Goal: Task Accomplishment & Management: Manage account settings

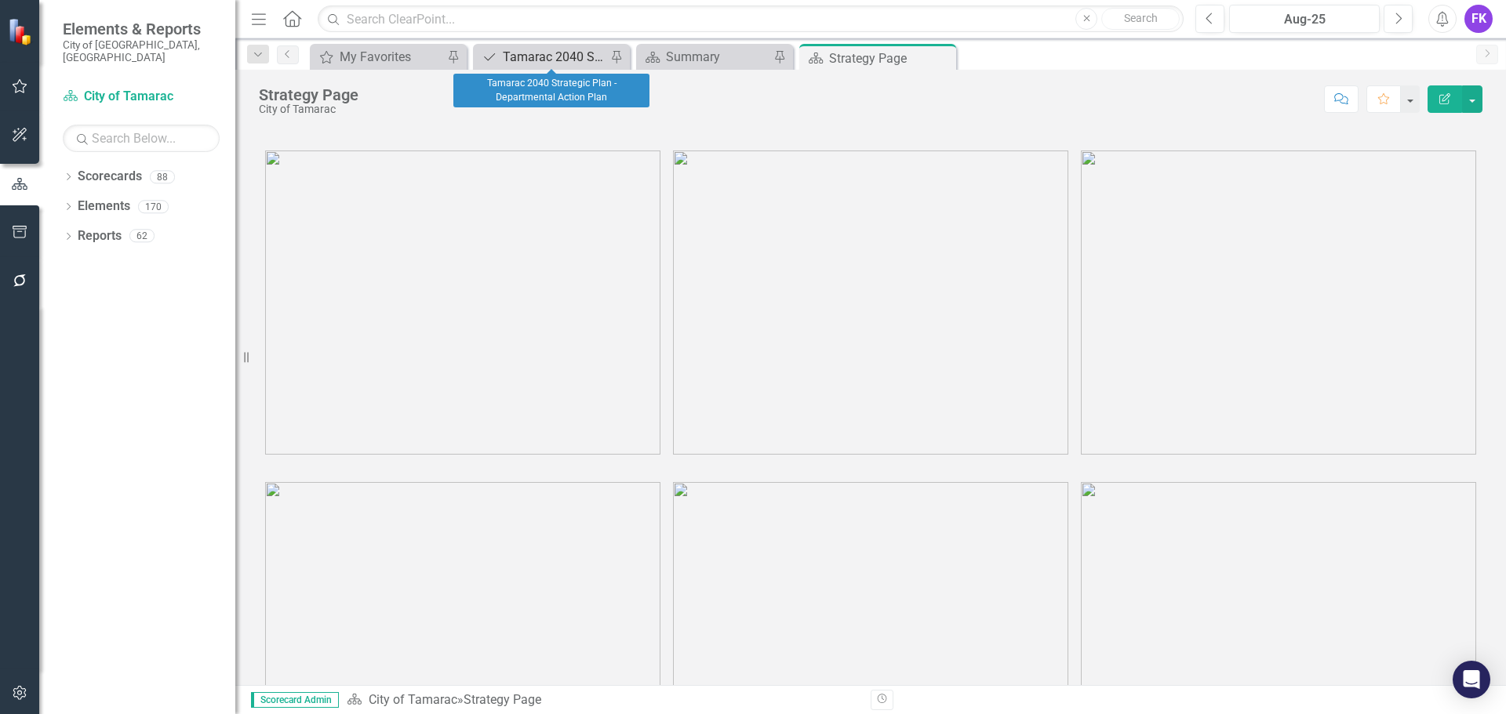
click at [555, 49] on div "Tamarac 2040 Strategic Plan - Departmental Action Plan" at bounding box center [555, 57] width 104 height 20
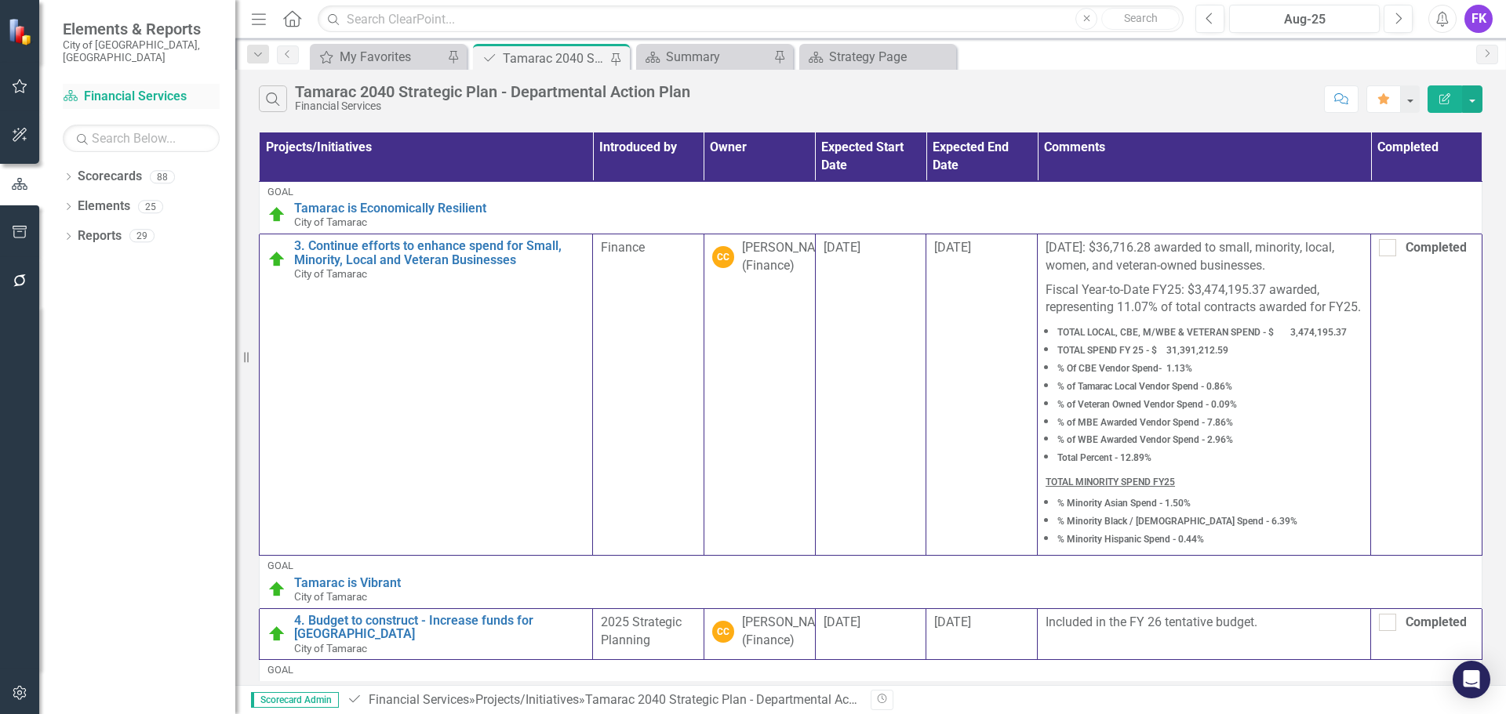
click at [136, 88] on link "Scorecard Financial Services" at bounding box center [141, 97] width 157 height 18
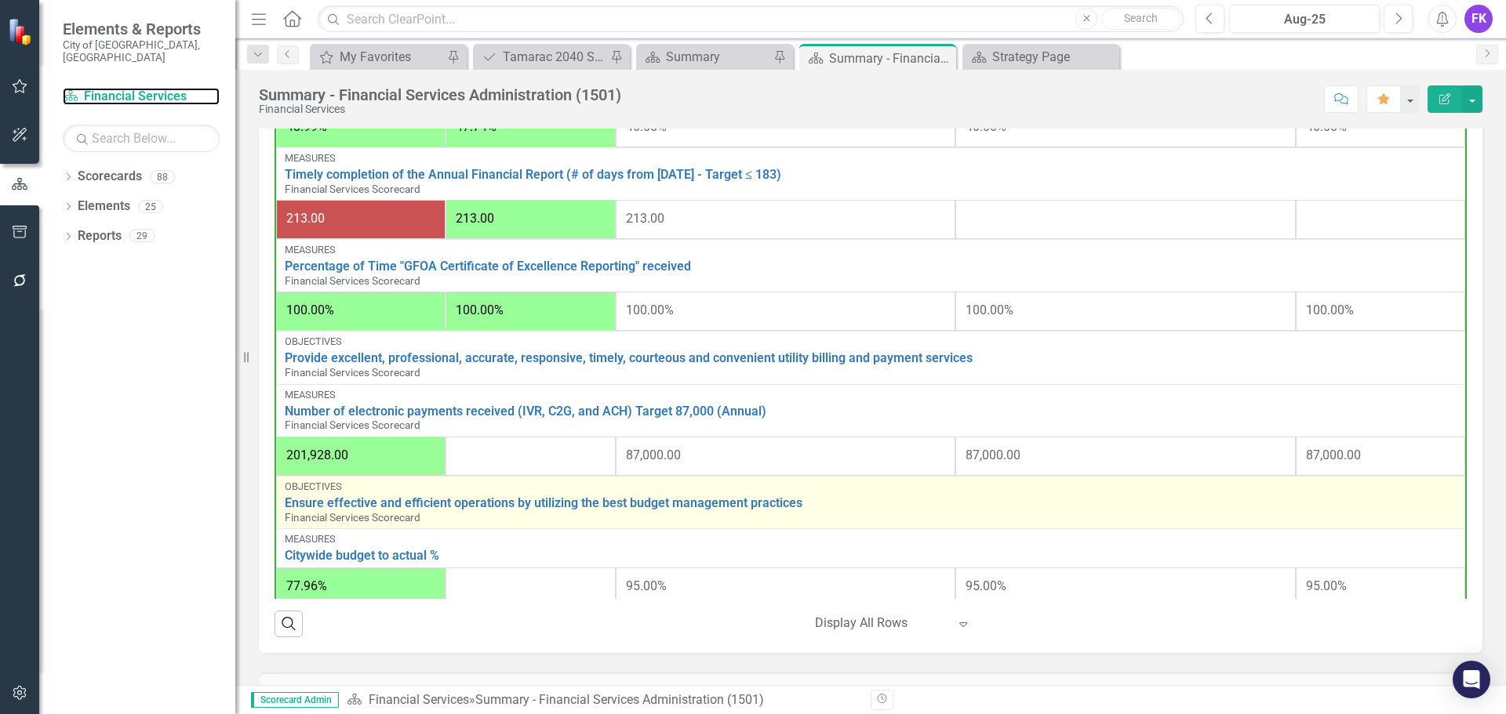
scroll to position [471, 0]
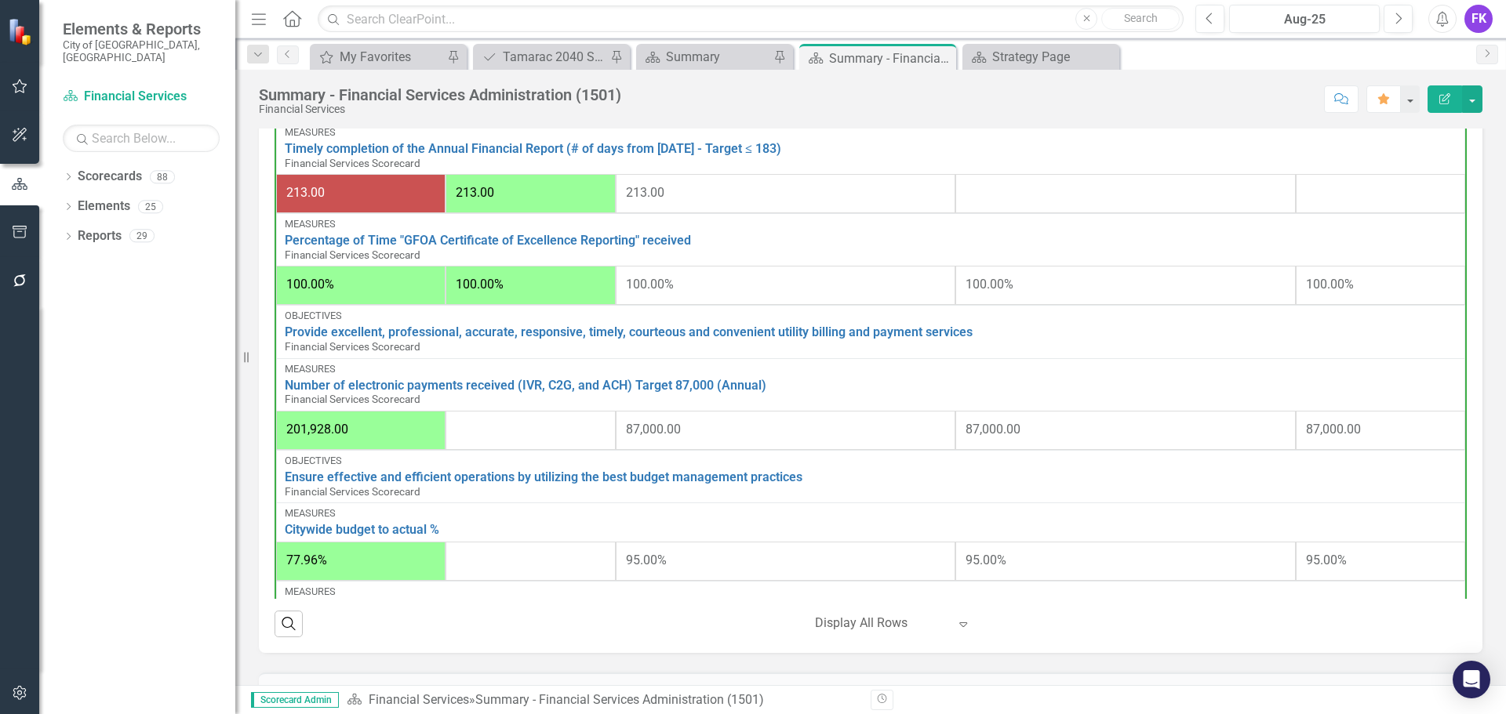
click at [514, 435] on div at bounding box center [530, 430] width 149 height 19
click at [514, 432] on div at bounding box center [530, 430] width 149 height 19
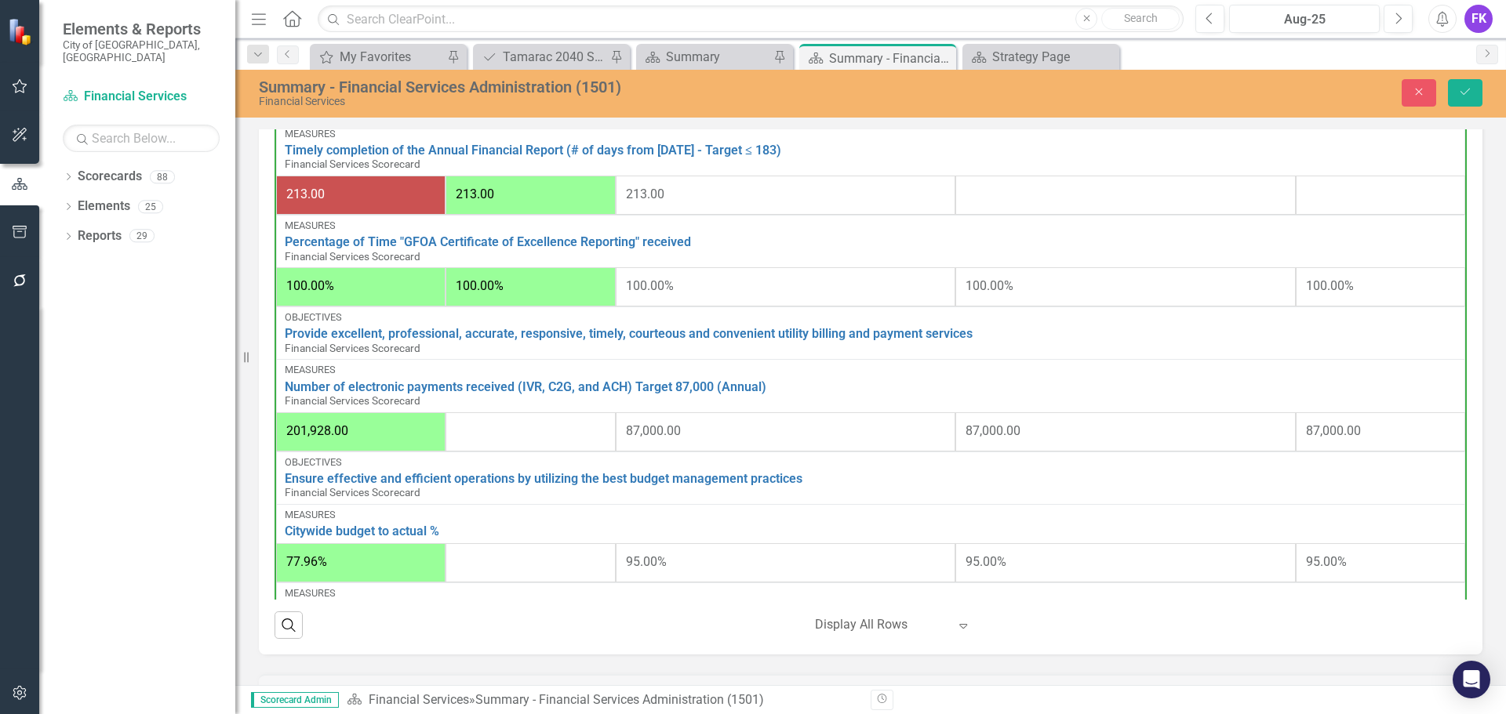
scroll to position [785, 0]
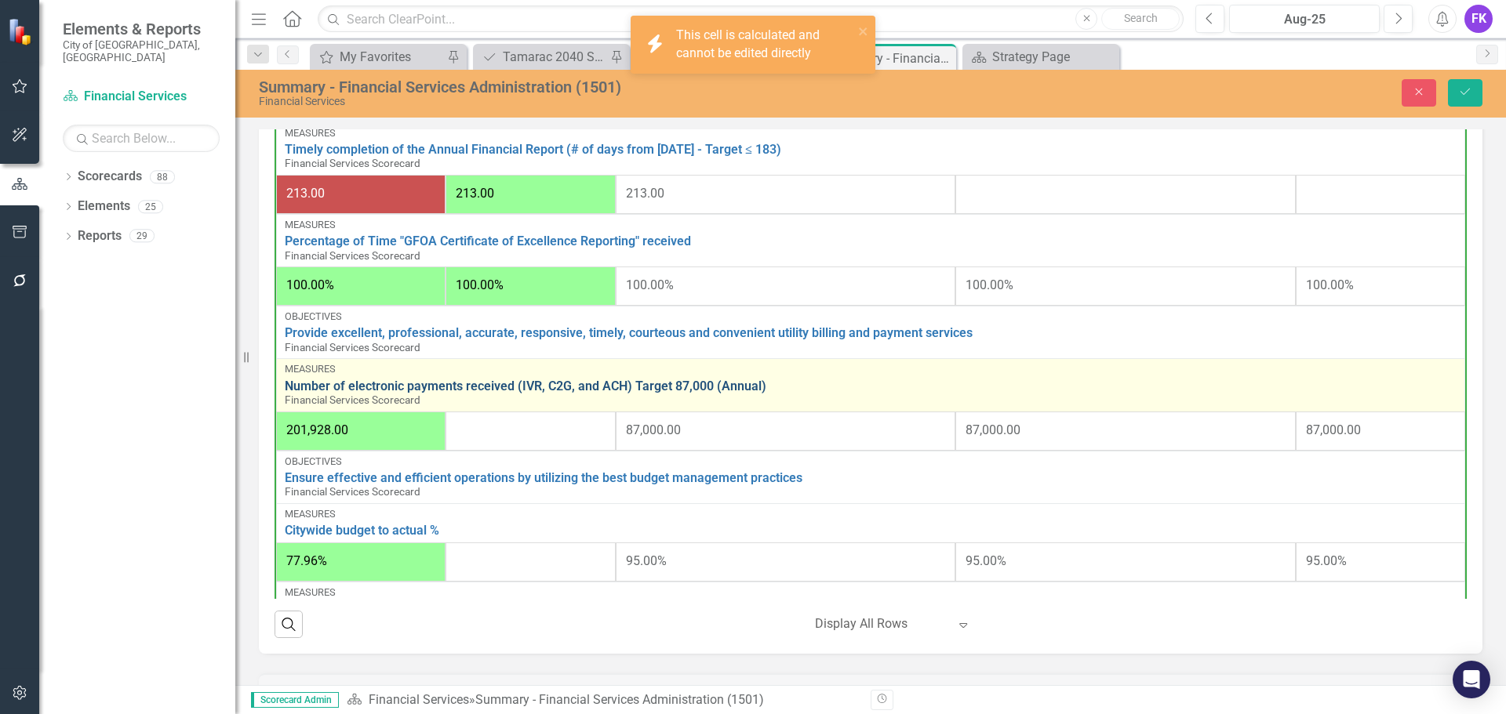
click at [325, 389] on link "Number of electronic payments received (IVR, C2G, and ACH) Target 87,000 (Annua…" at bounding box center [871, 387] width 1172 height 14
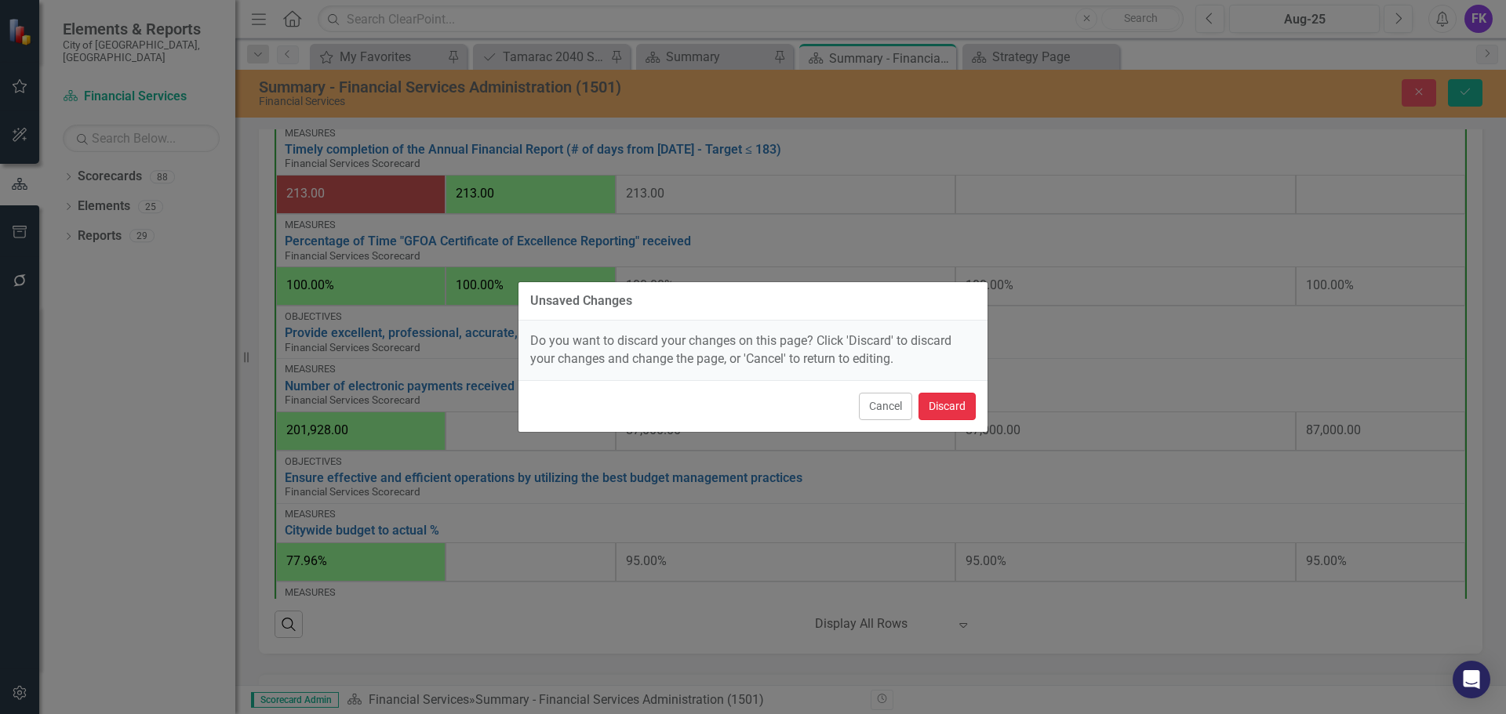
click at [929, 408] on button "Discard" at bounding box center [946, 406] width 57 height 27
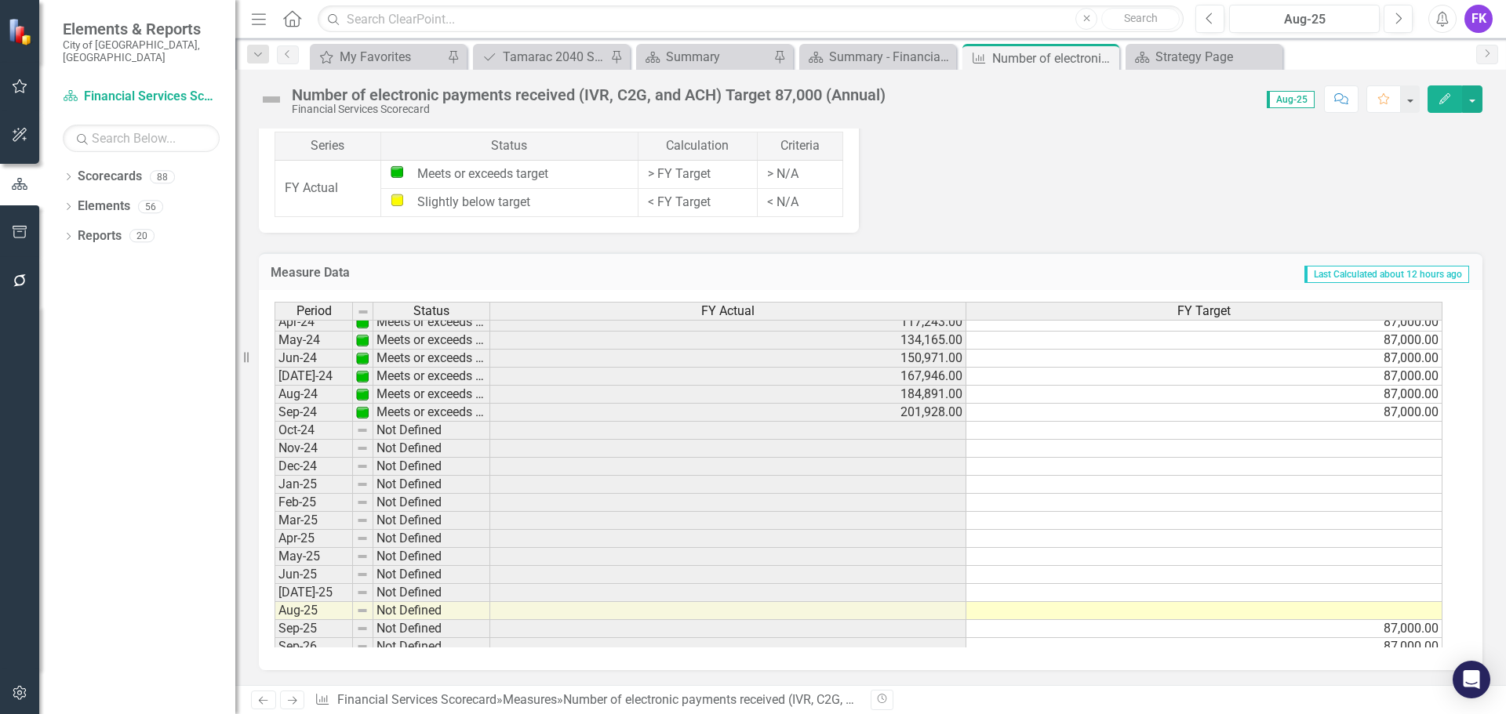
scroll to position [576, 0]
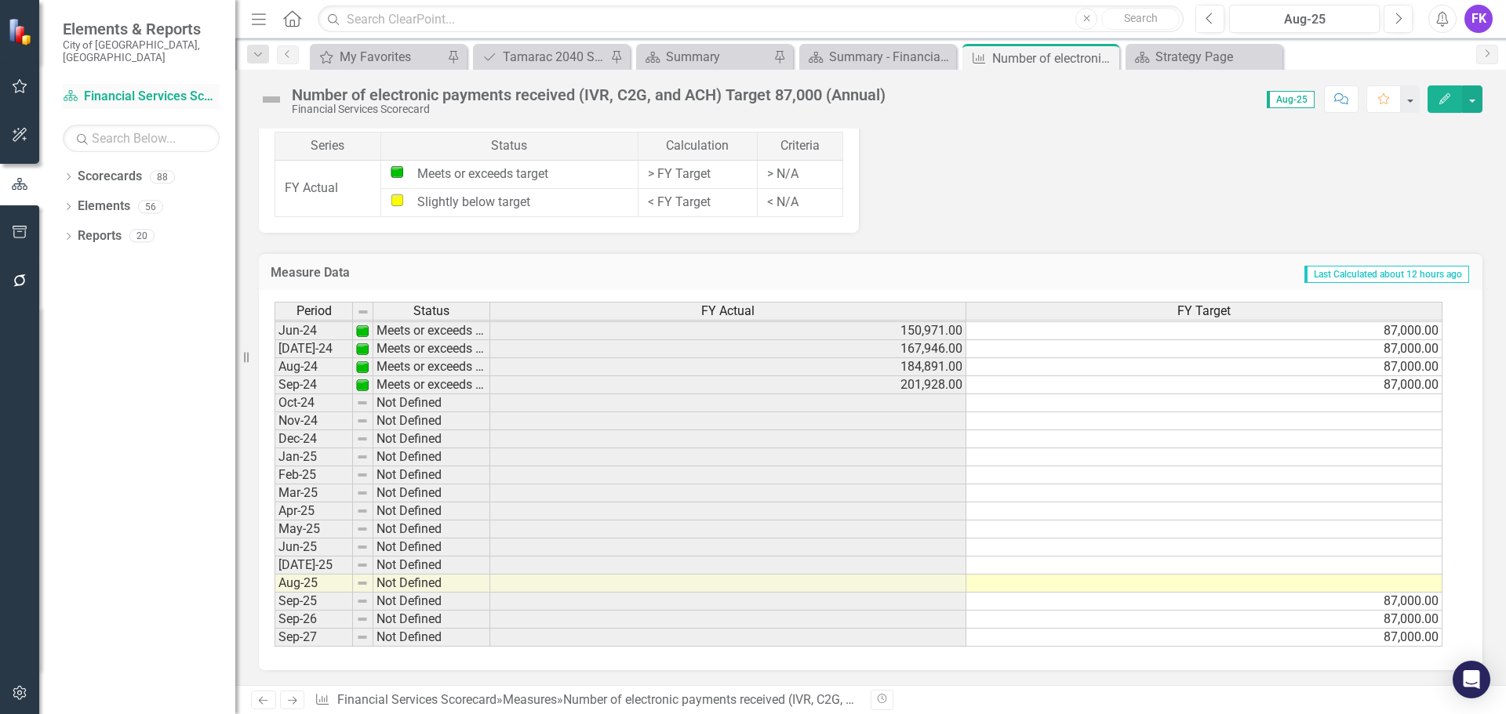
click at [104, 88] on link "Scorecard Financial Services Scorecard" at bounding box center [141, 97] width 157 height 18
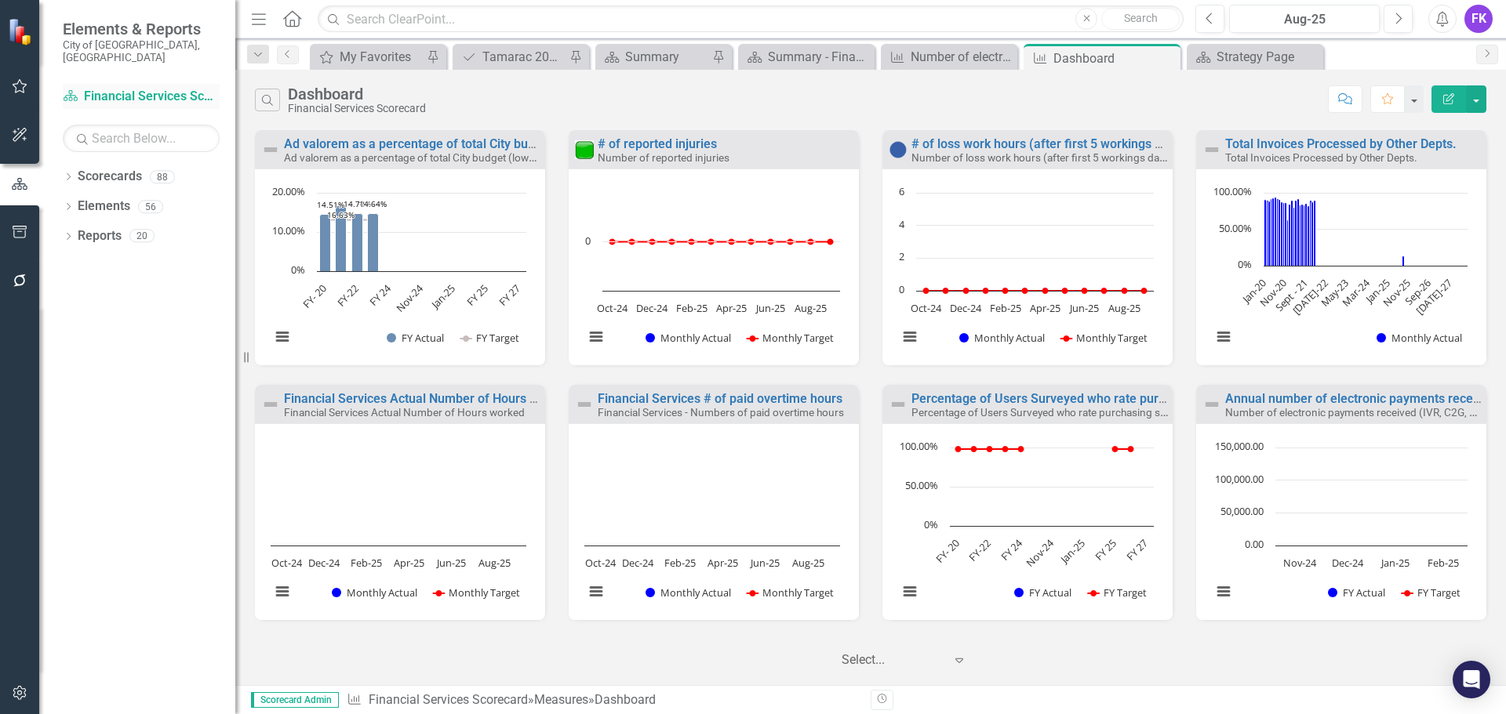
click at [145, 88] on link "Scorecard Financial Services Scorecard" at bounding box center [141, 97] width 157 height 18
click at [1171, 53] on icon "Close" at bounding box center [1166, 58] width 16 height 13
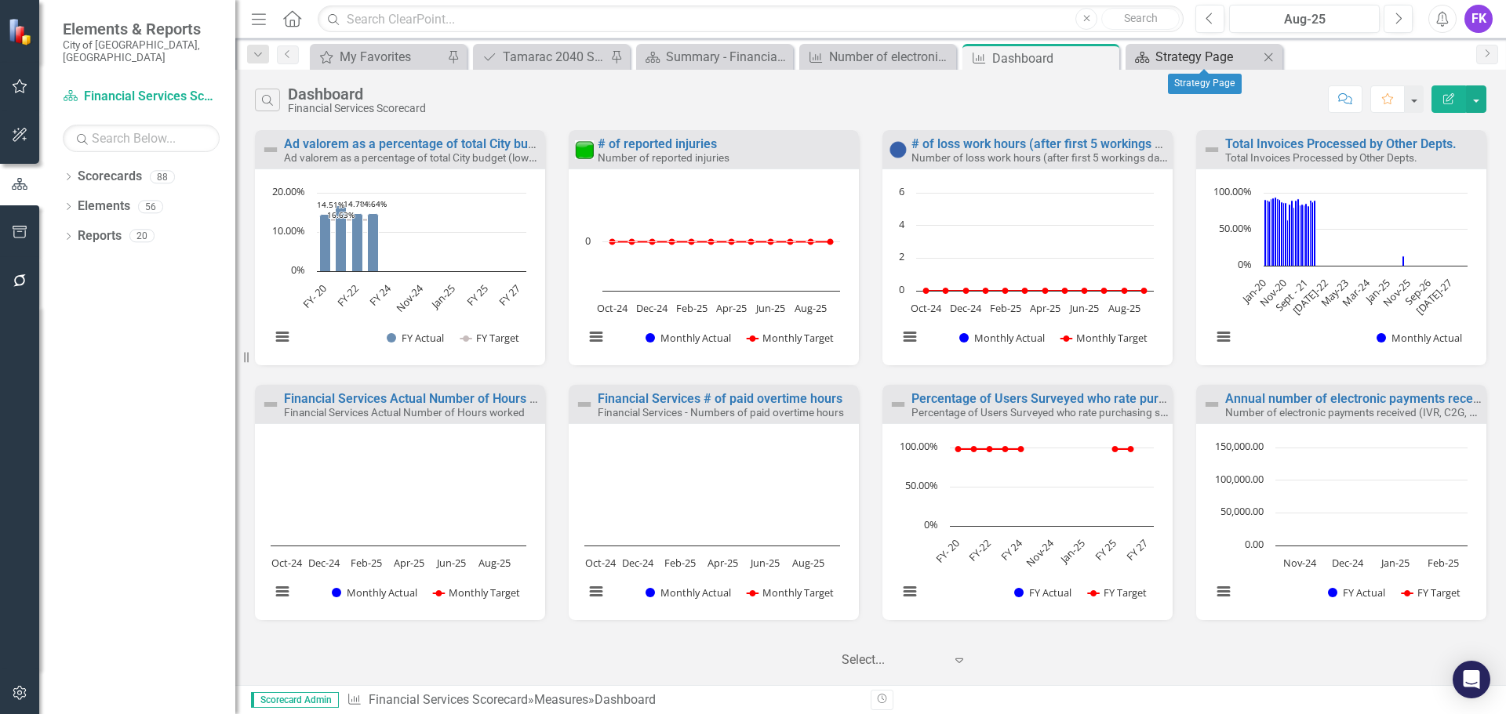
click at [1169, 54] on div "Strategy Page" at bounding box center [1207, 57] width 104 height 20
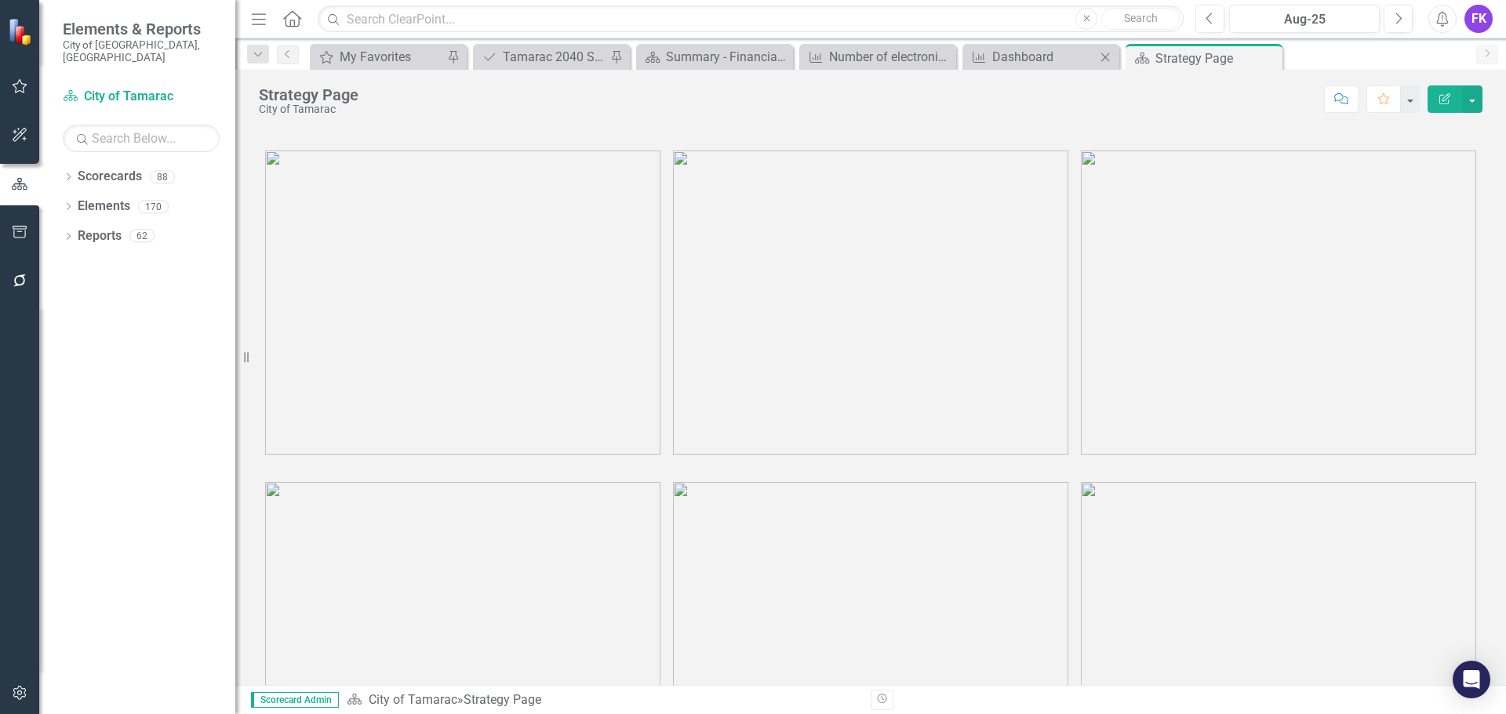
click at [1045, 46] on div "Measure Dashboard Close" at bounding box center [1040, 57] width 157 height 26
click at [1046, 64] on div "Dashboard" at bounding box center [1044, 57] width 104 height 20
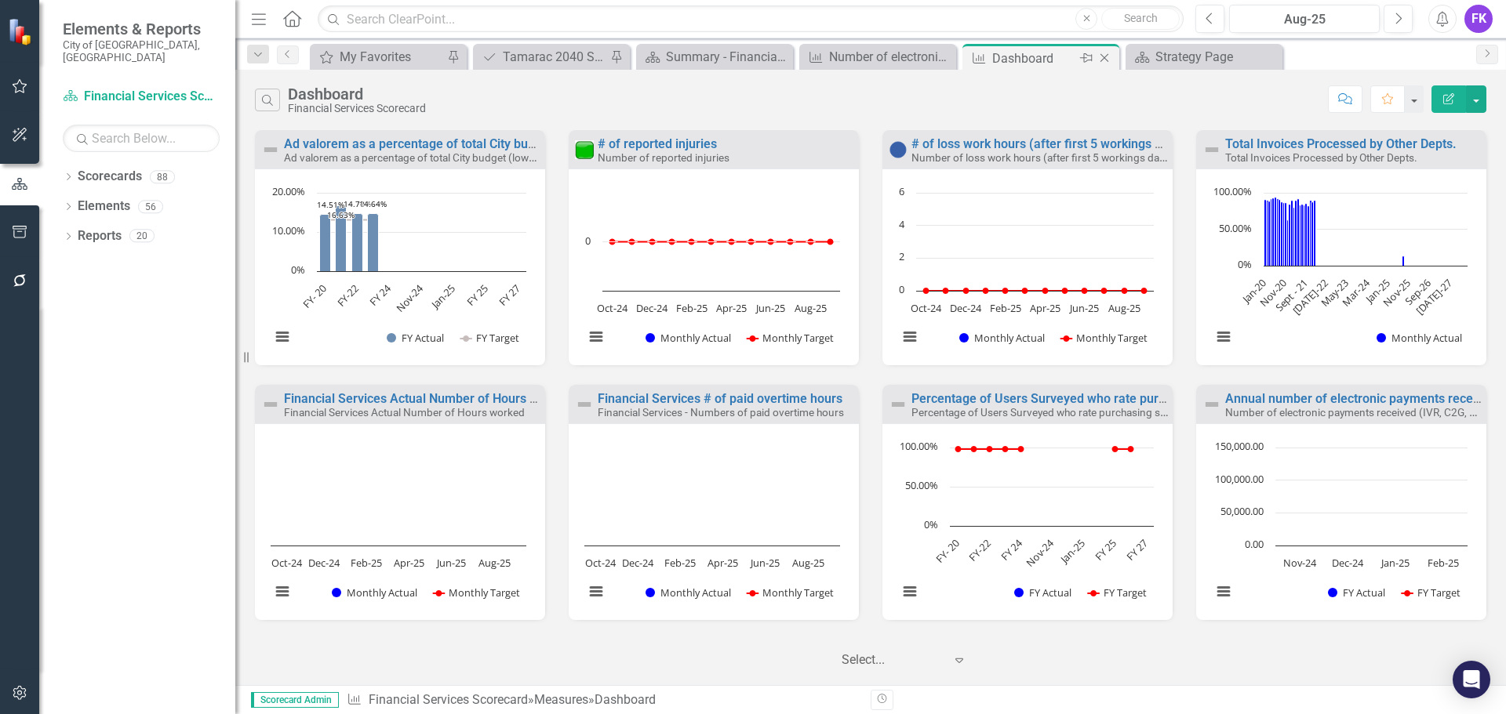
click at [1110, 57] on icon "Close" at bounding box center [1104, 58] width 16 height 13
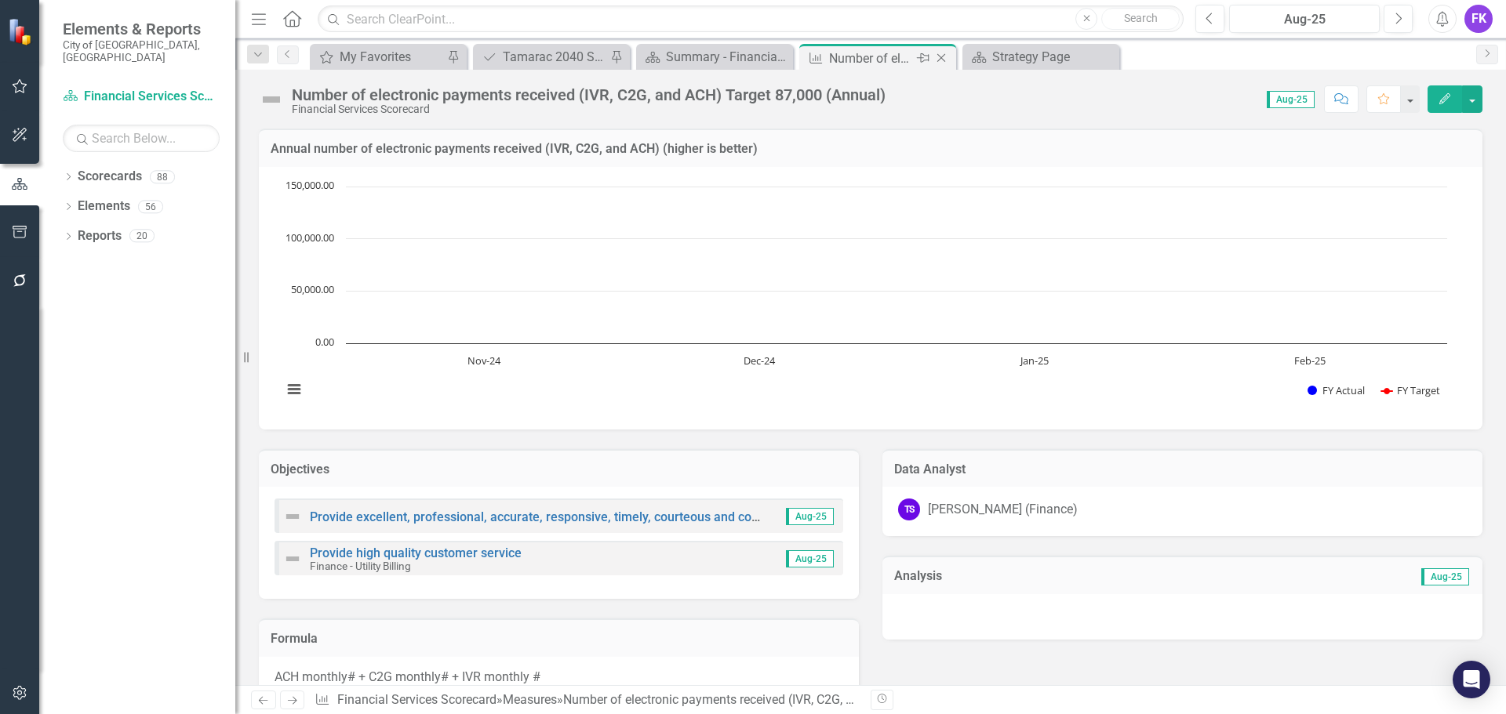
click at [845, 53] on div "Number of electronic payments received (IVR, C2G, and ACH) Target 87,000 (Annua…" at bounding box center [871, 59] width 84 height 20
click at [945, 56] on icon "Close" at bounding box center [941, 58] width 16 height 13
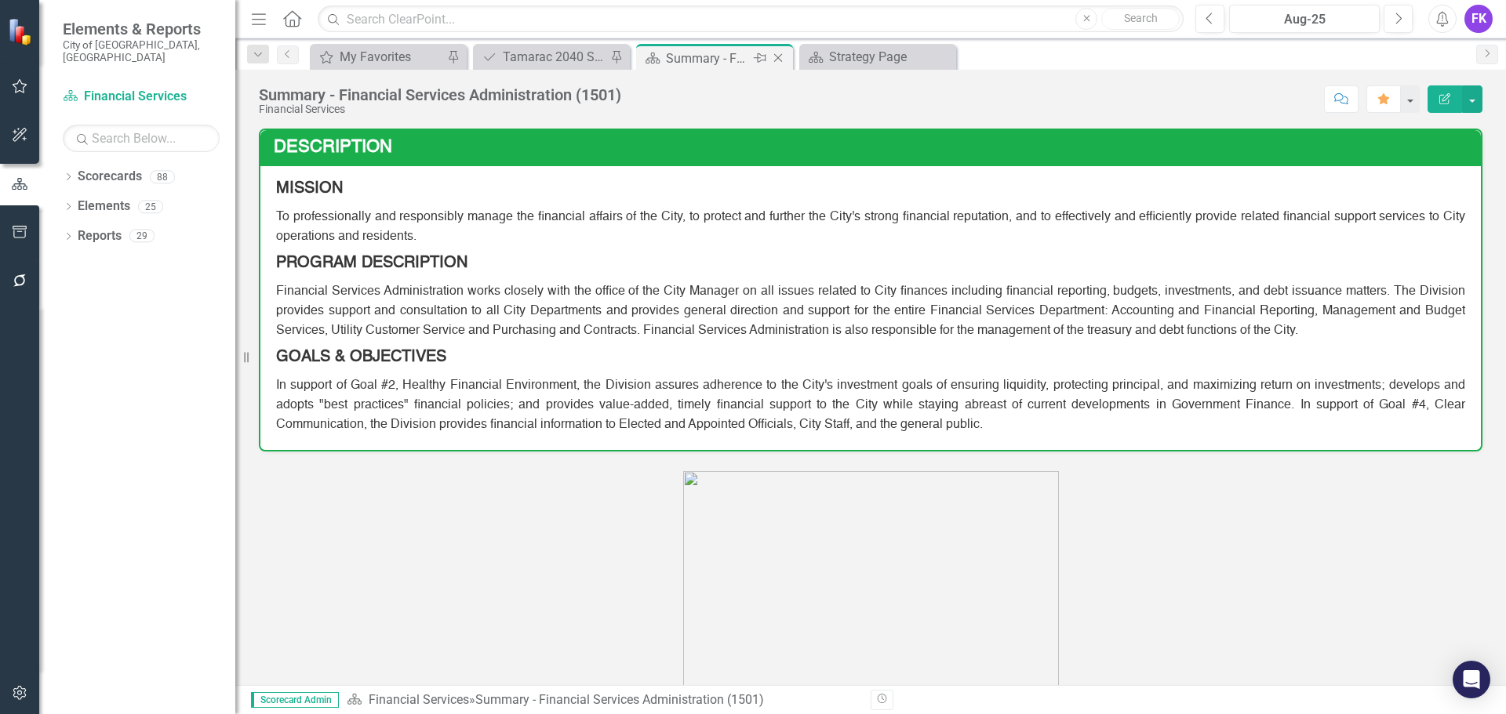
click at [700, 53] on div "Summary - Financial Services Administration (1501)" at bounding box center [708, 59] width 84 height 20
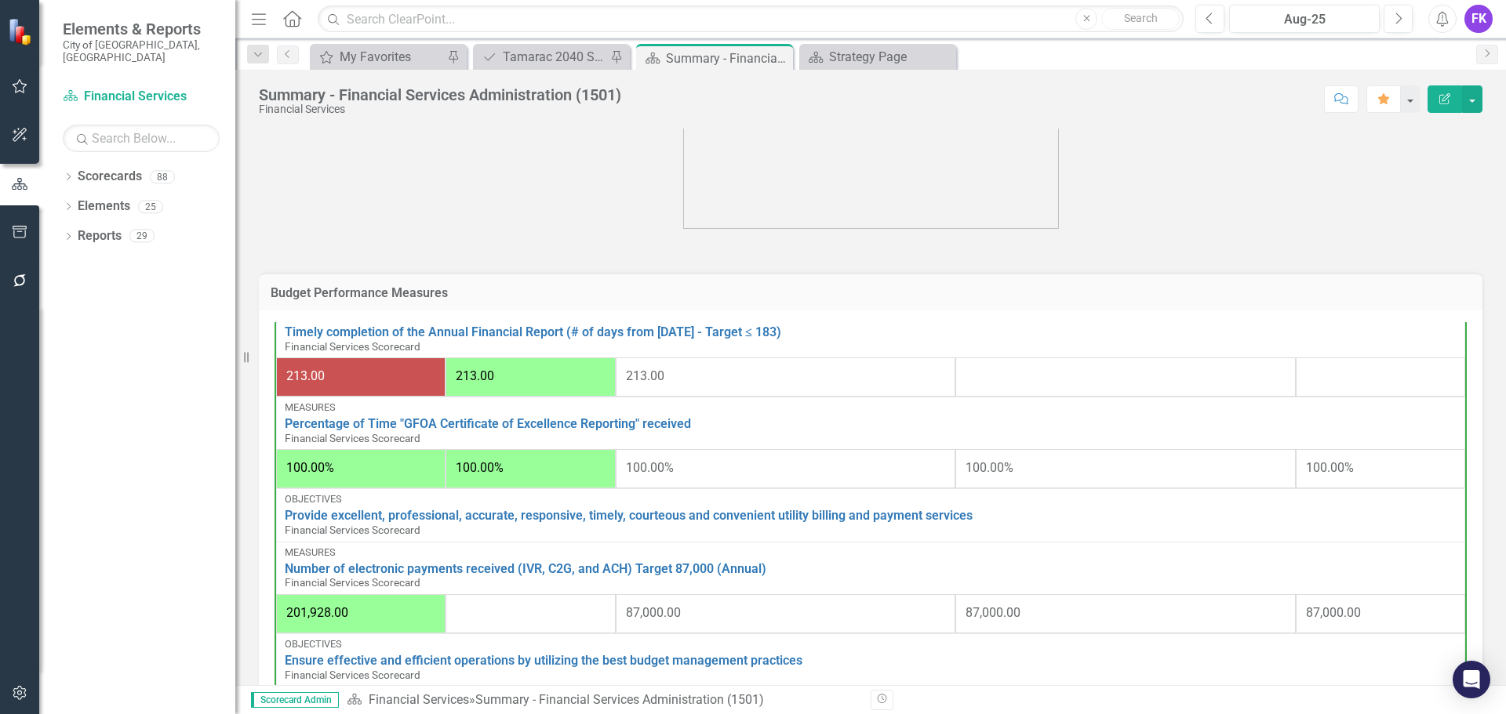
scroll to position [706, 0]
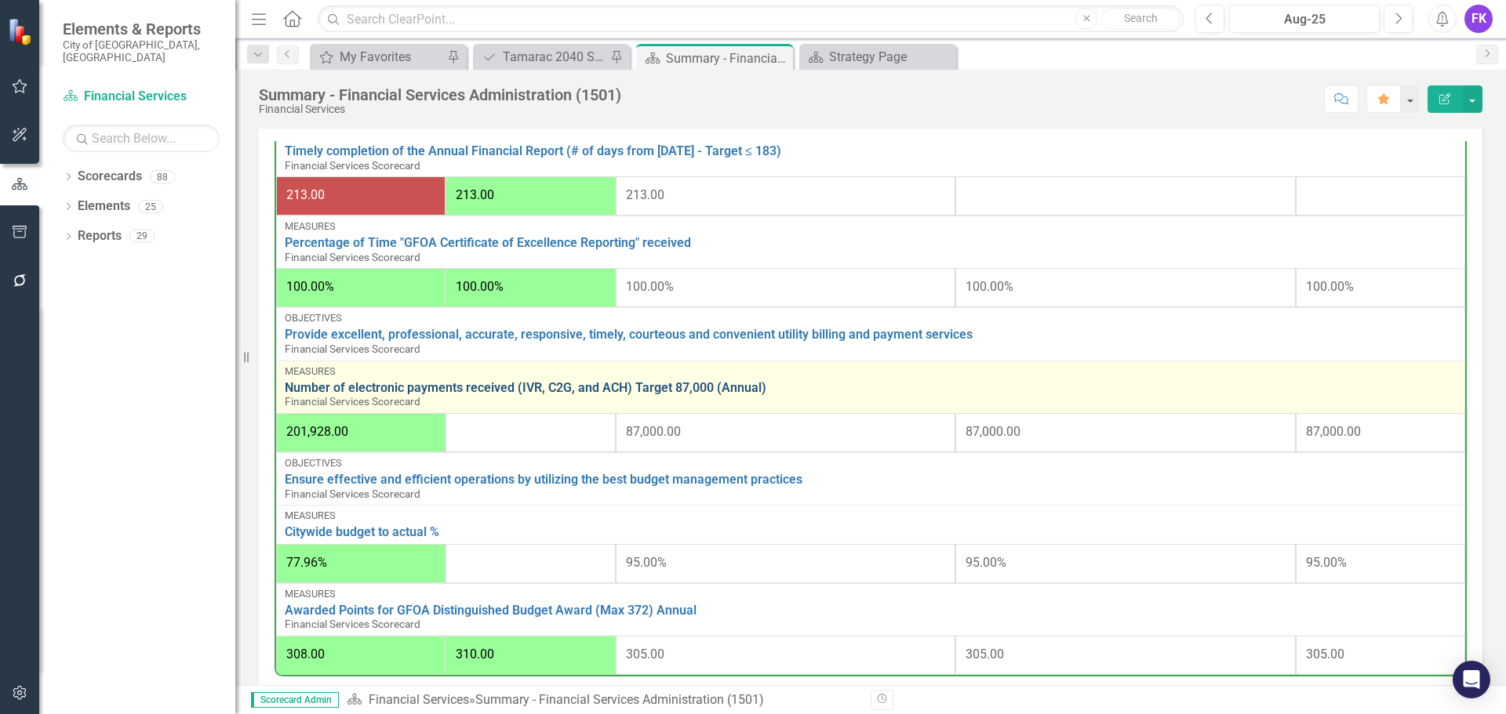
click at [493, 392] on link "Number of electronic payments received (IVR, C2G, and ACH) Target 87,000 (Annua…" at bounding box center [871, 388] width 1172 height 14
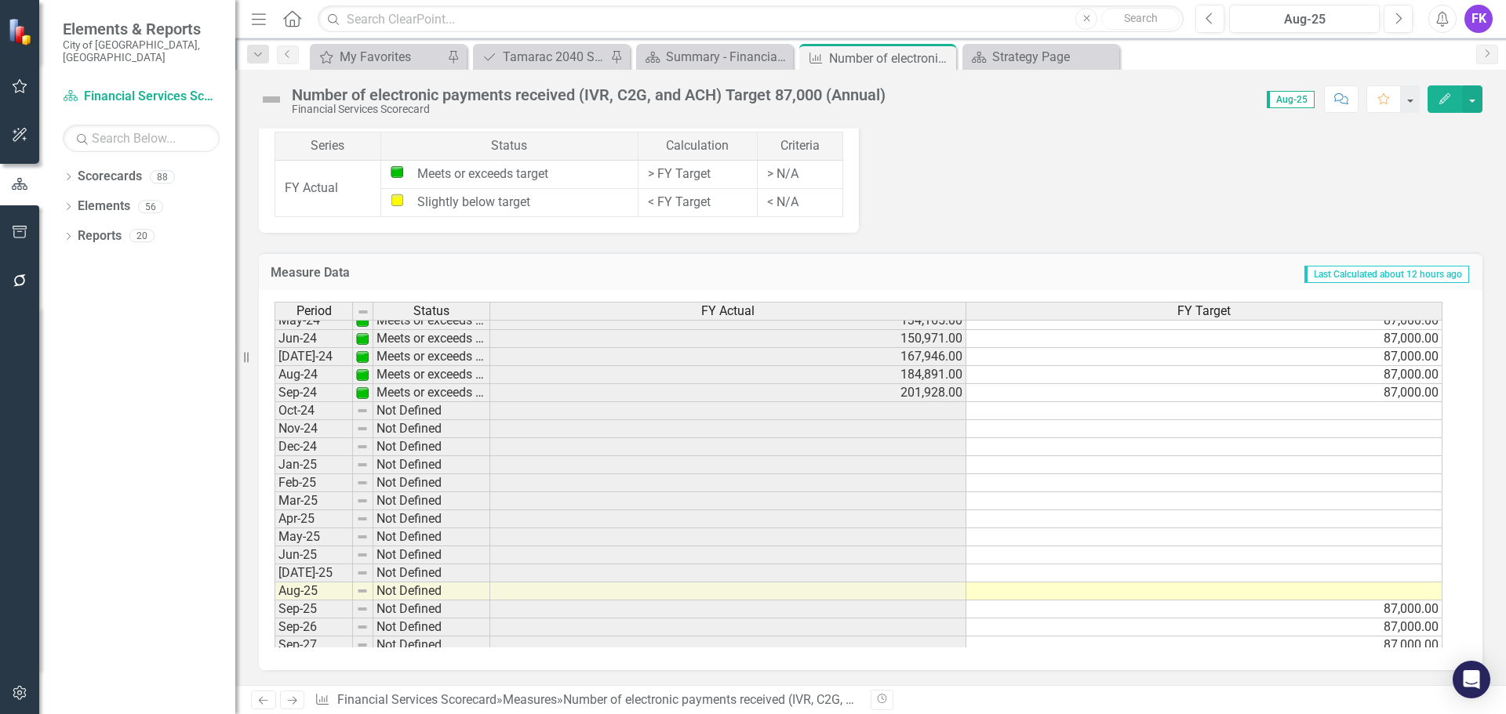
scroll to position [576, 0]
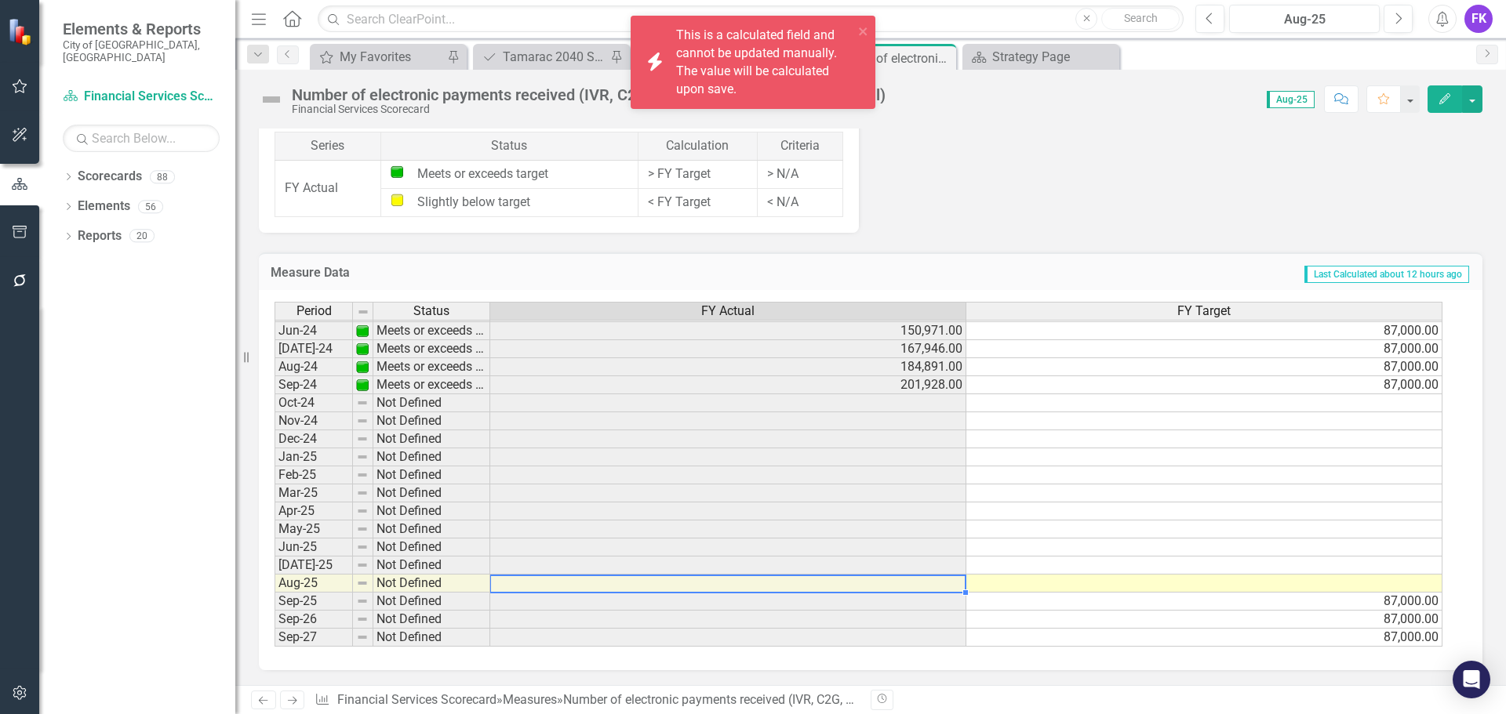
click at [940, 585] on td at bounding box center [728, 584] width 476 height 18
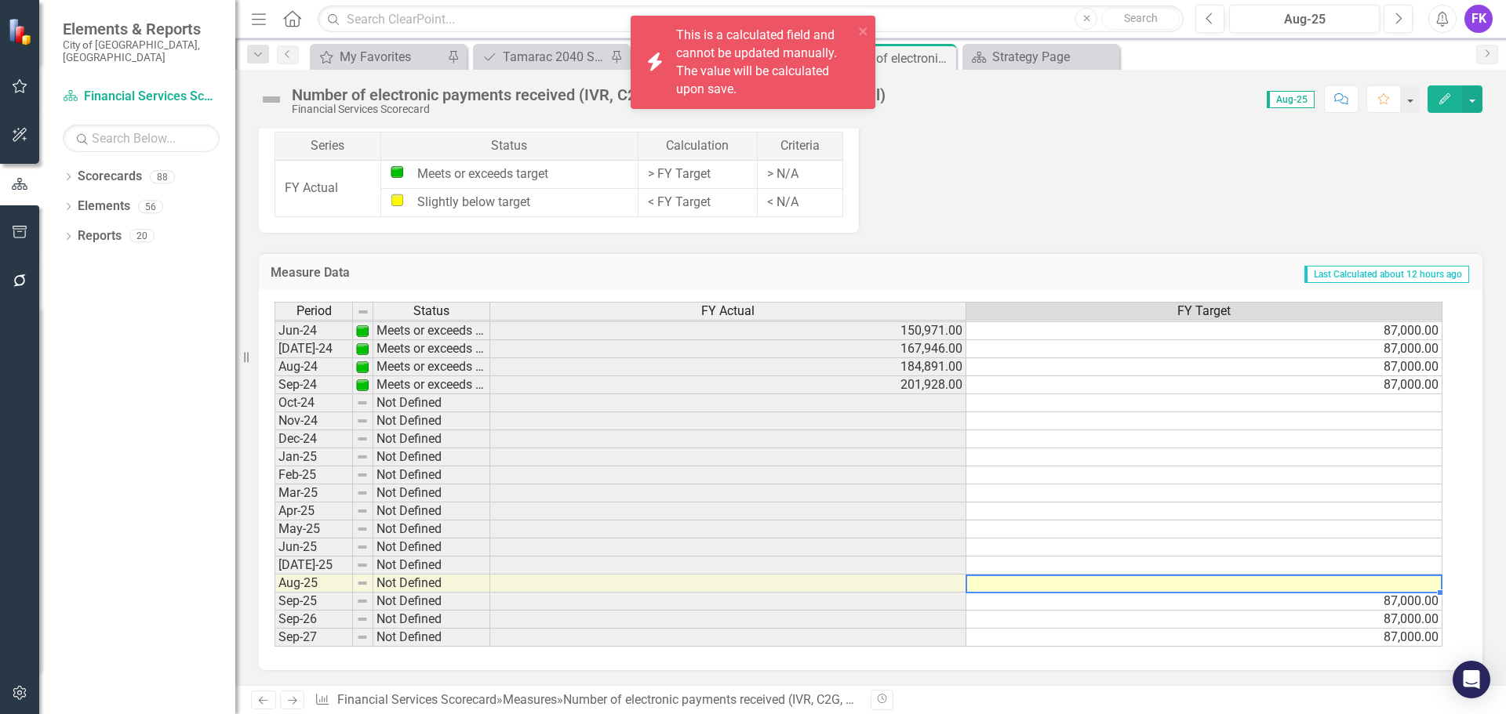
click at [1099, 586] on td at bounding box center [1204, 584] width 476 height 18
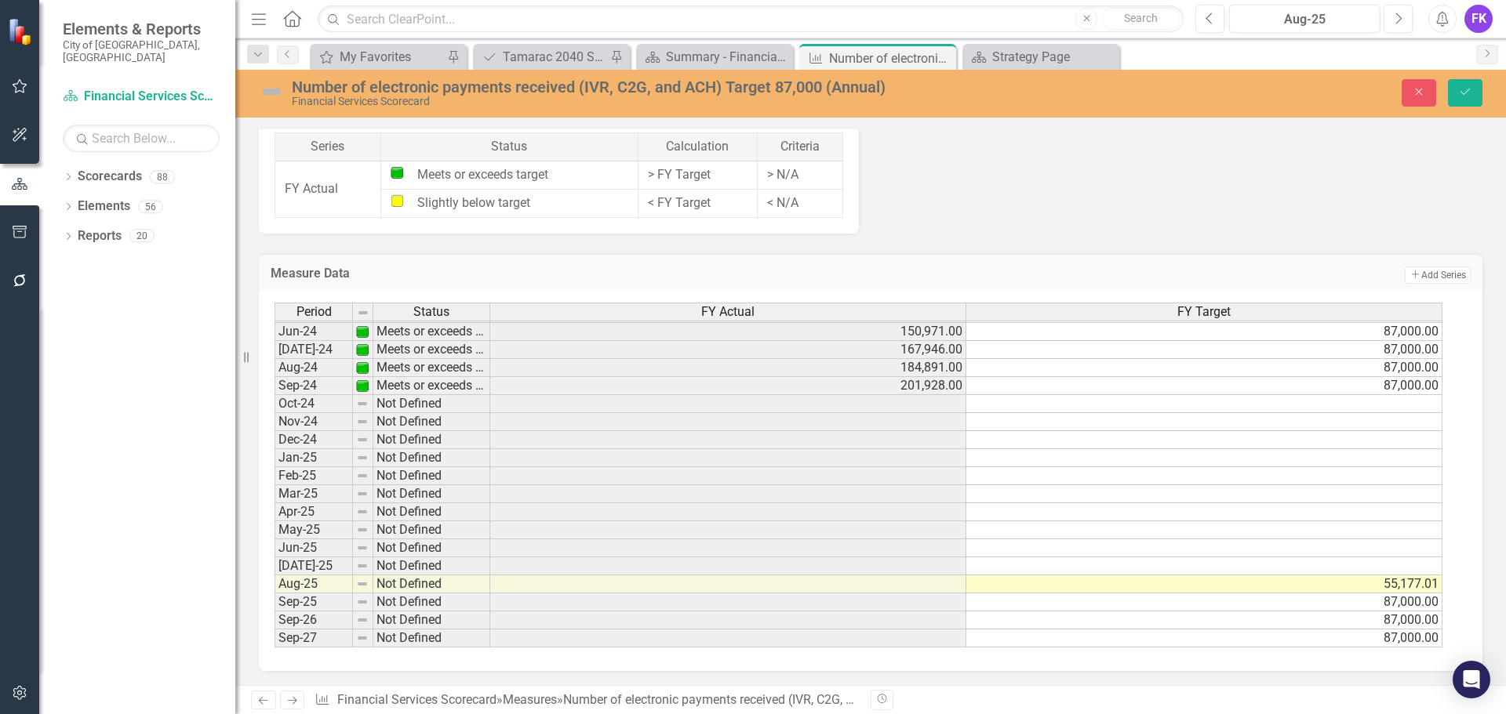
scroll to position [745, 0]
type textarea "55177.01"
click at [1480, 81] on button "Save" at bounding box center [1465, 92] width 35 height 27
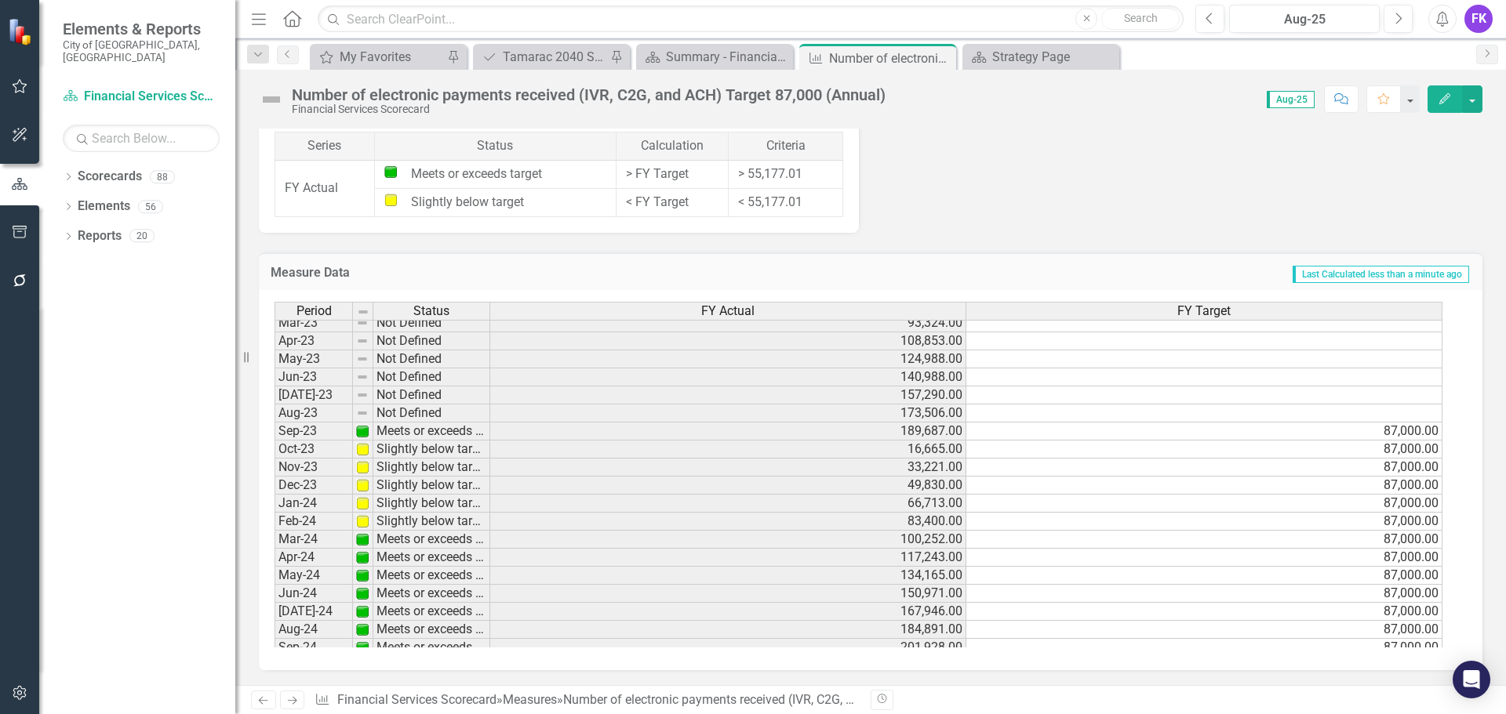
scroll to position [380, 0]
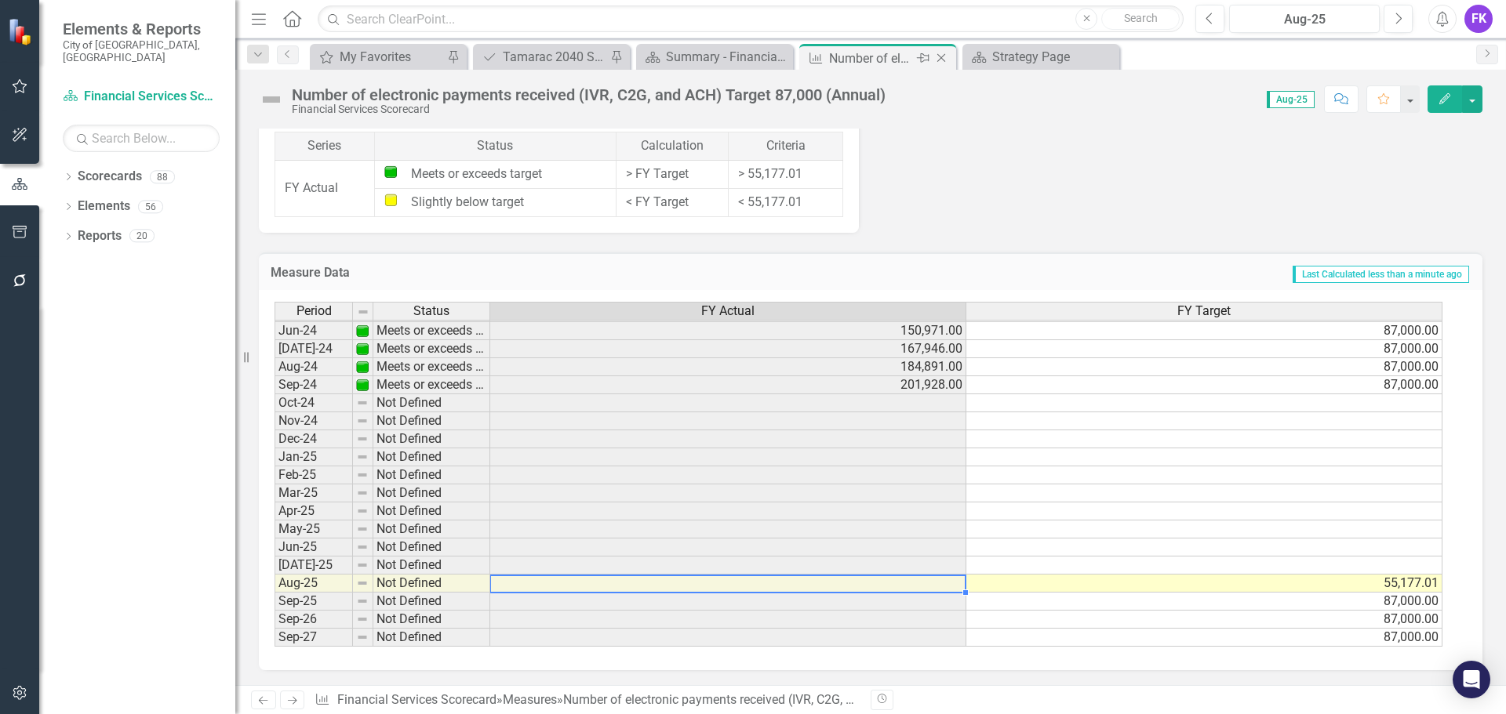
click at [946, 55] on icon "Close" at bounding box center [941, 58] width 16 height 13
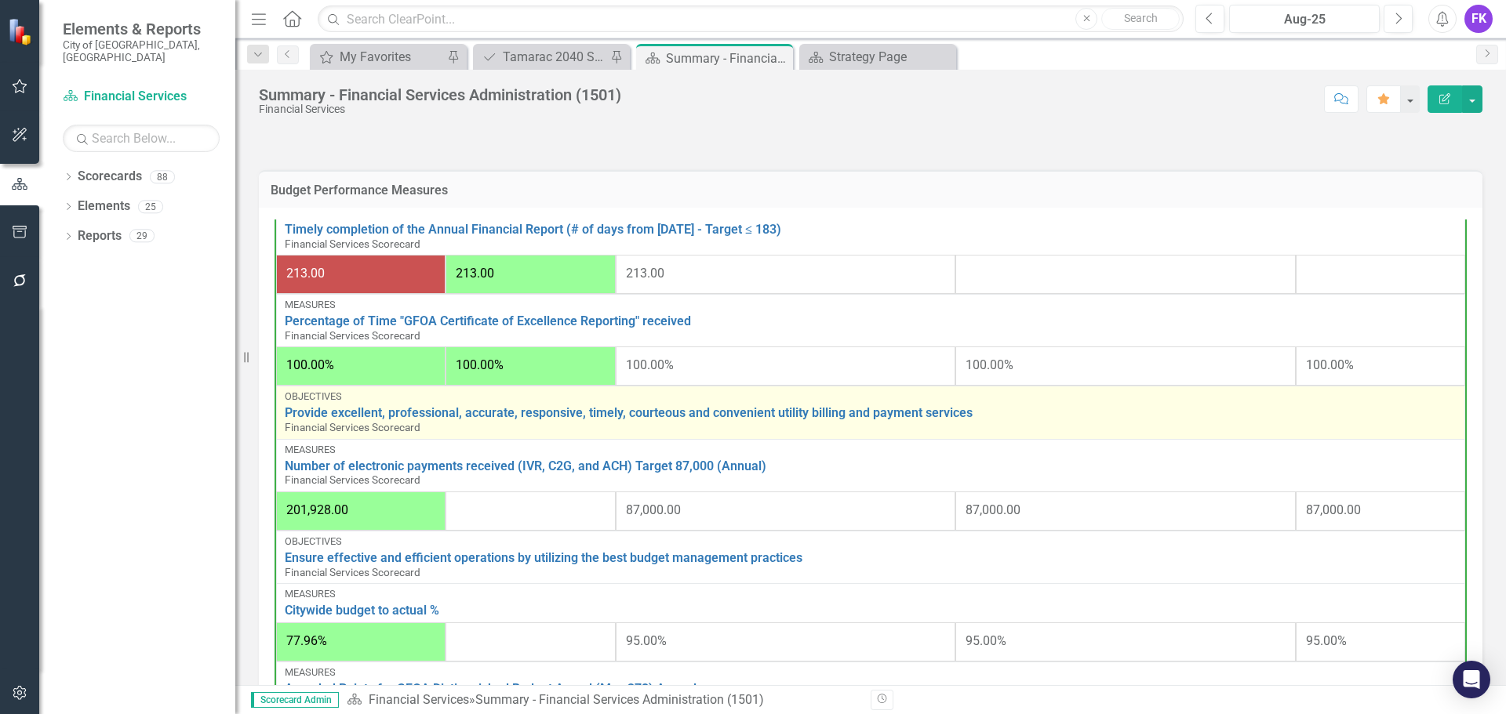
scroll to position [706, 0]
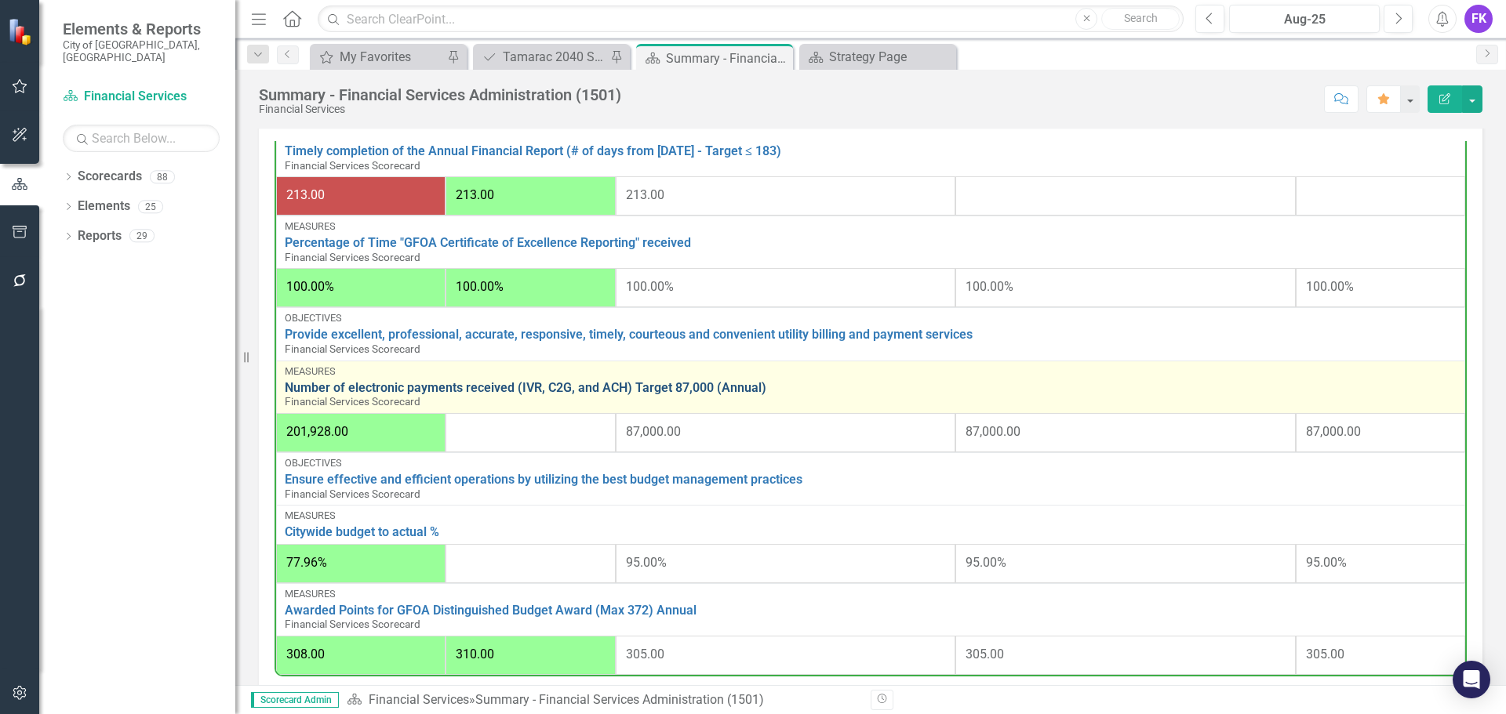
click at [414, 389] on link "Number of electronic payments received (IVR, C2G, and ACH) Target 87,000 (Annua…" at bounding box center [871, 388] width 1172 height 14
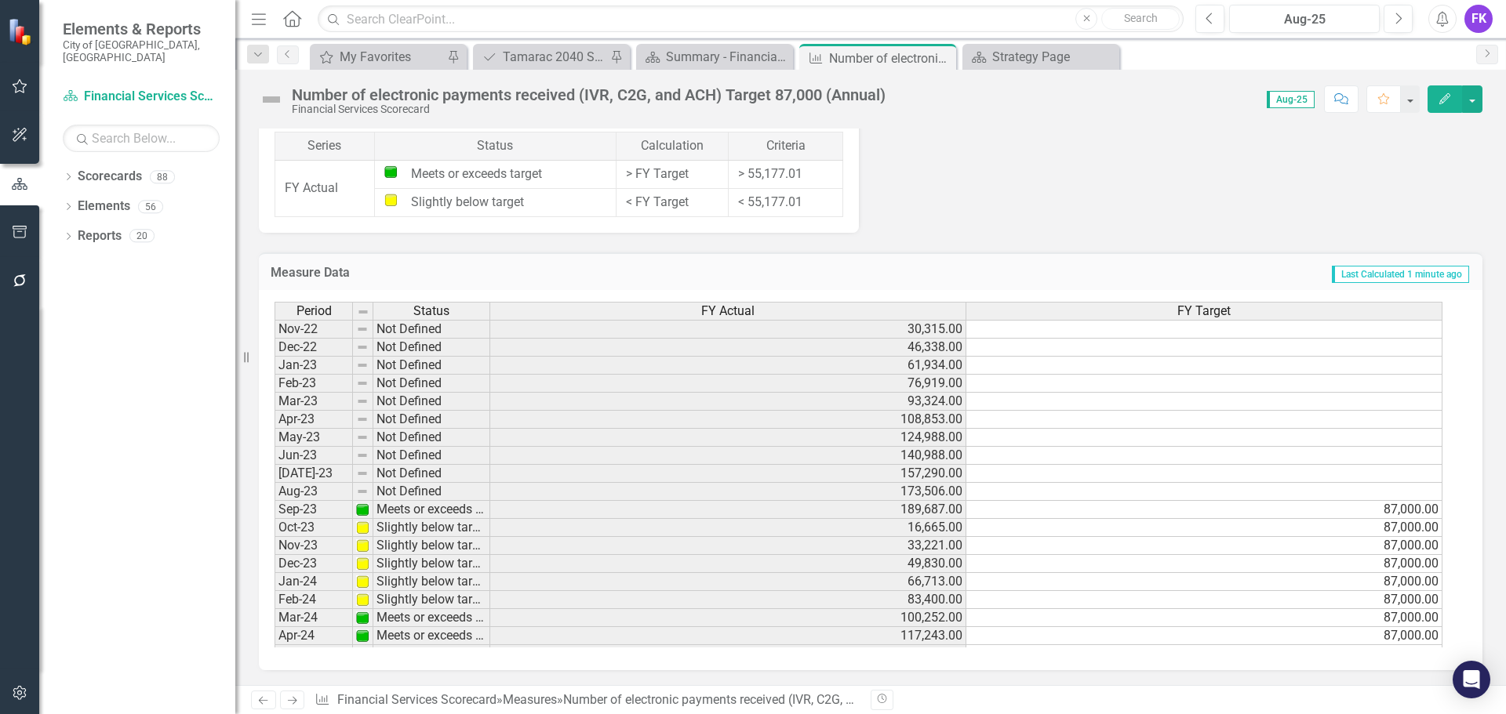
scroll to position [392, 0]
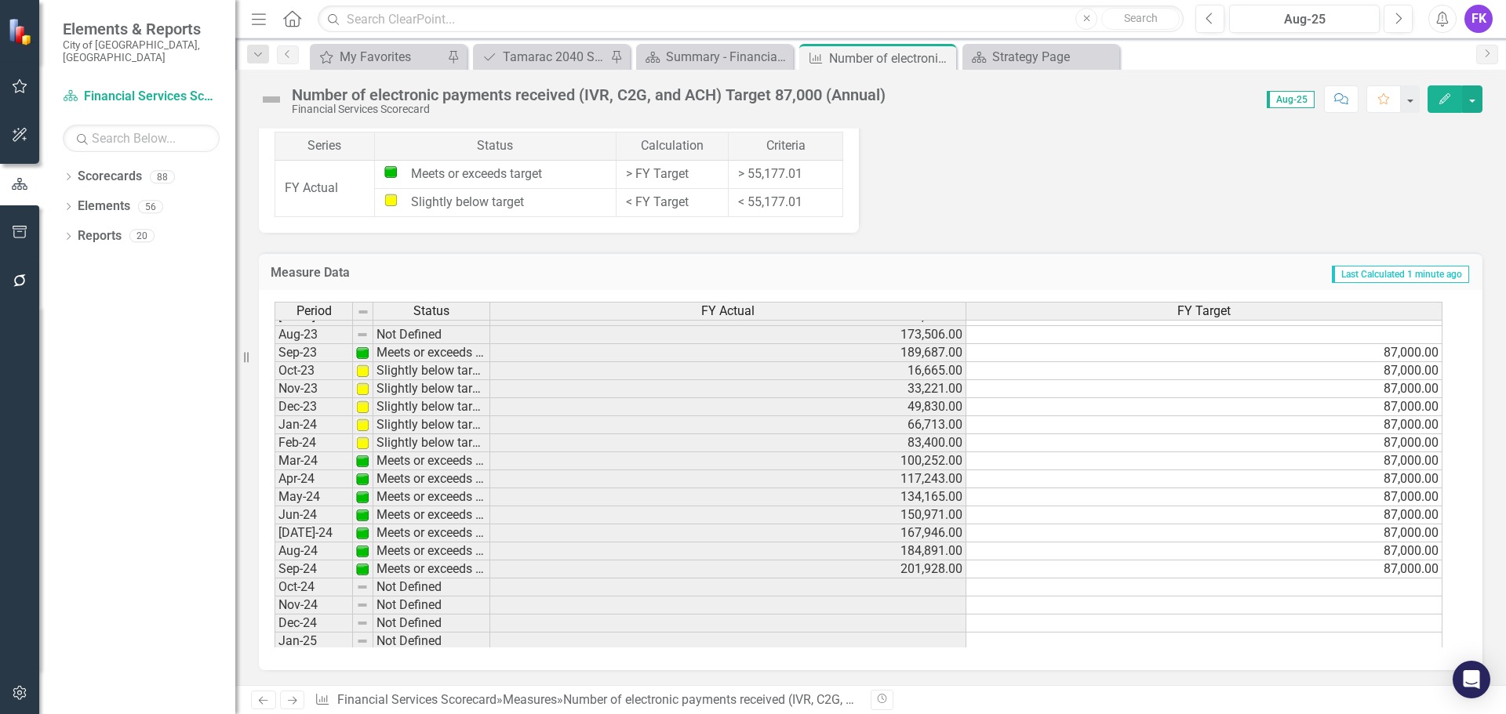
click at [275, 596] on div "Period Status FY Actual FY Target Mar-22 Not Defined 83,647.00 Apr-22 Not Defin…" at bounding box center [275, 325] width 0 height 651
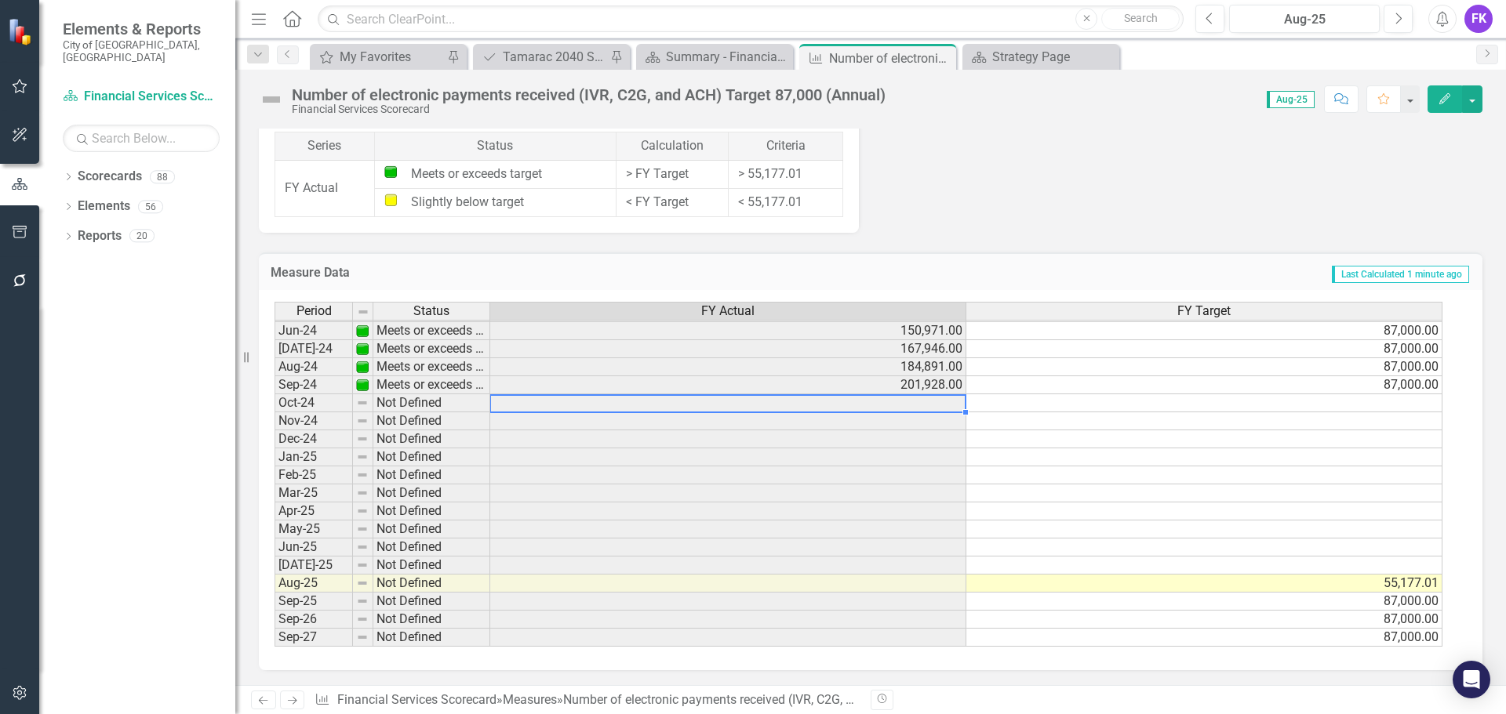
scroll to position [744, 0]
click at [918, 403] on td at bounding box center [728, 403] width 476 height 18
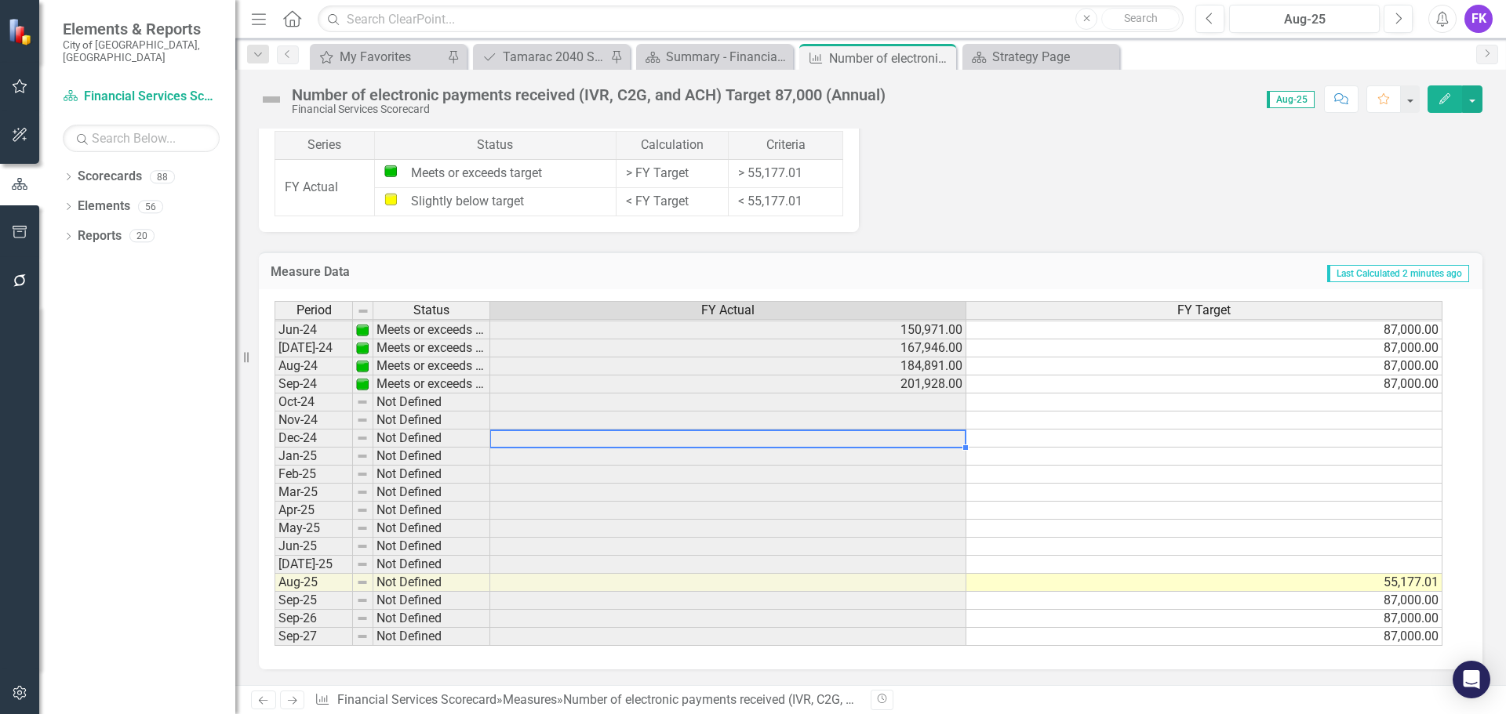
click at [747, 433] on td at bounding box center [728, 439] width 476 height 18
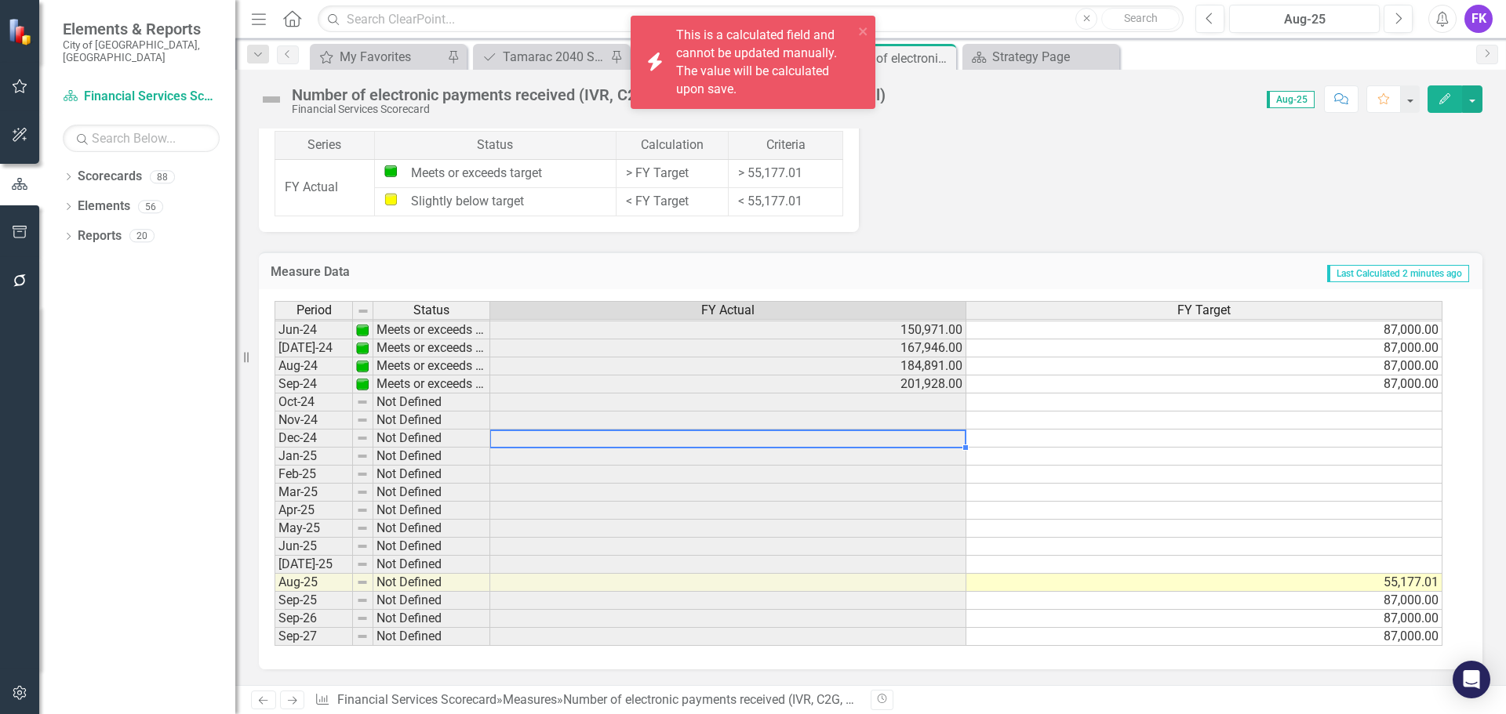
click at [275, 394] on div "Period Status FY Actual FY Target Sept - 22 Meets or exceeds target 175,169.00 …" at bounding box center [275, 284] width 0 height 723
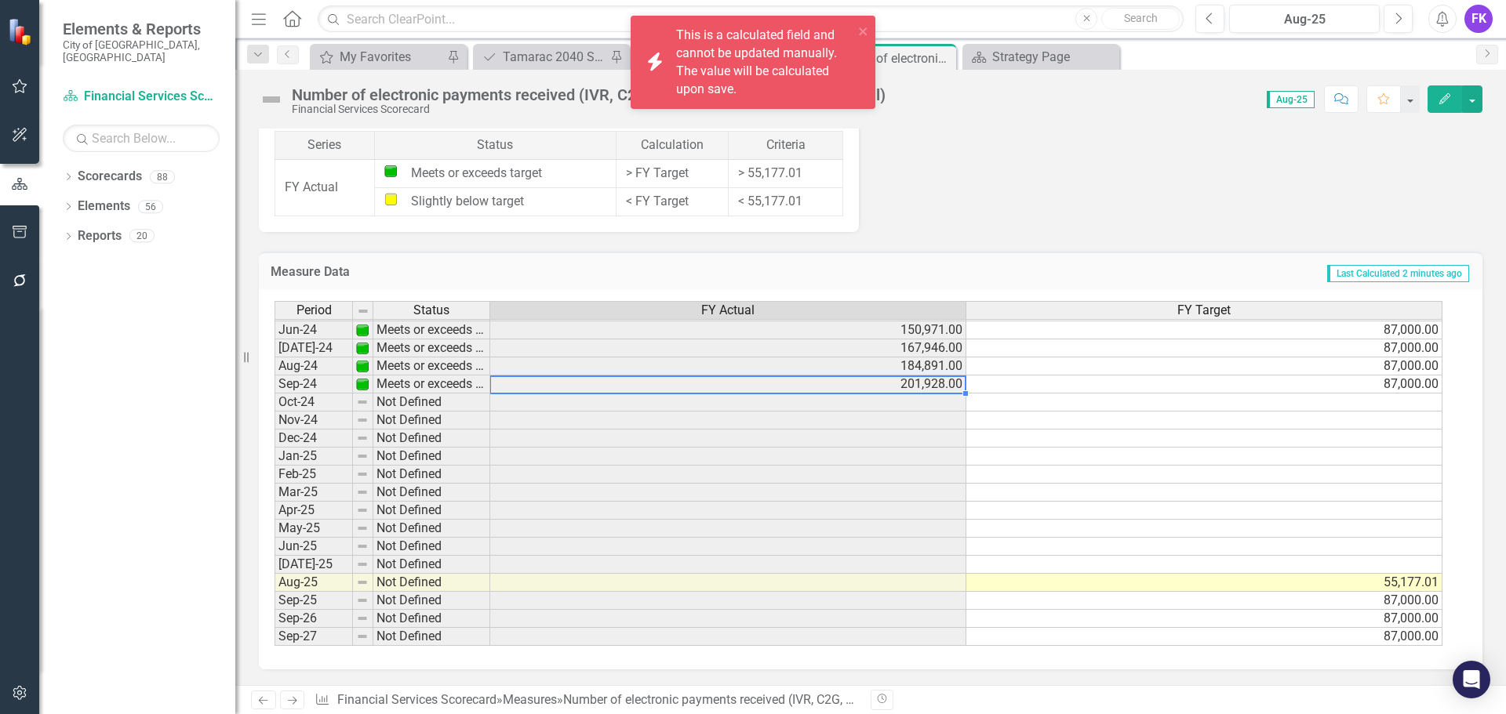
click at [929, 402] on td at bounding box center [728, 403] width 476 height 18
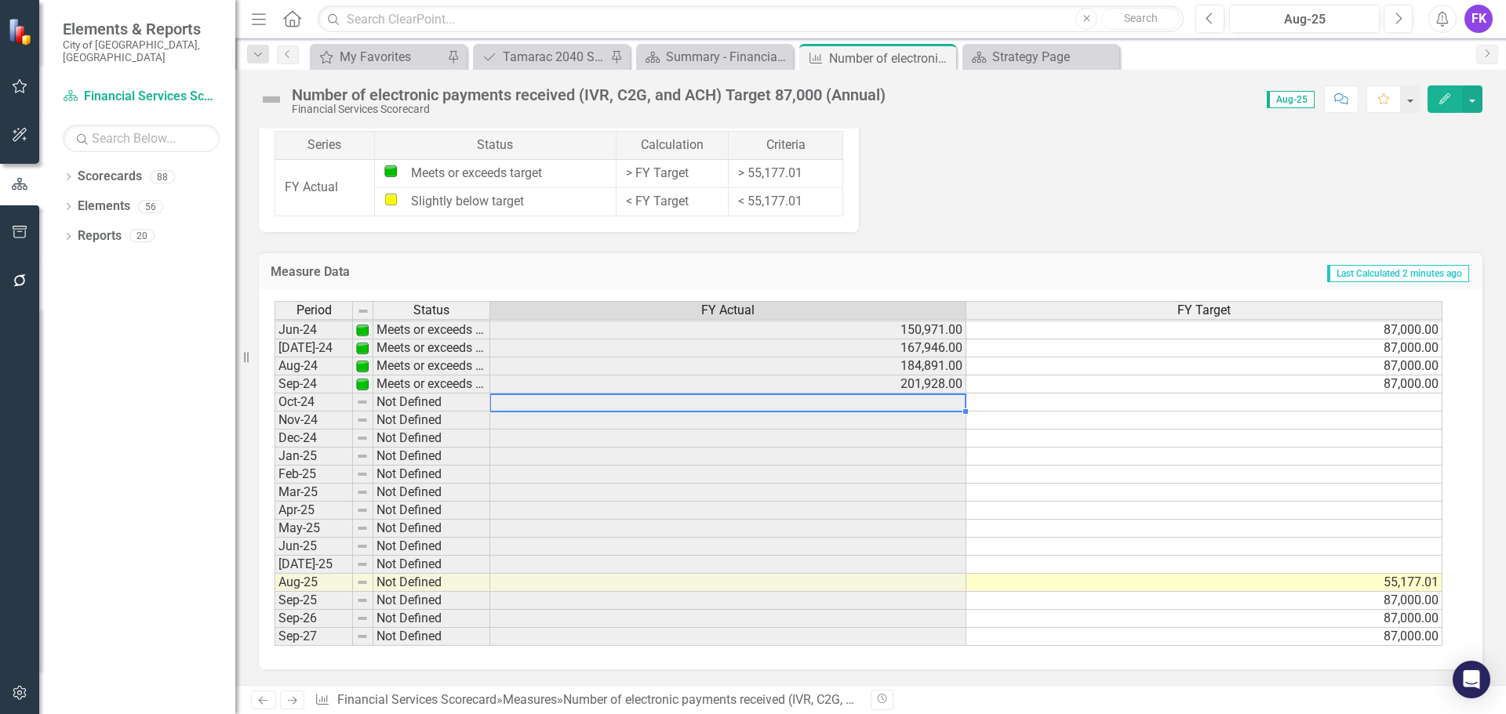
click at [1361, 403] on td at bounding box center [1204, 403] width 476 height 18
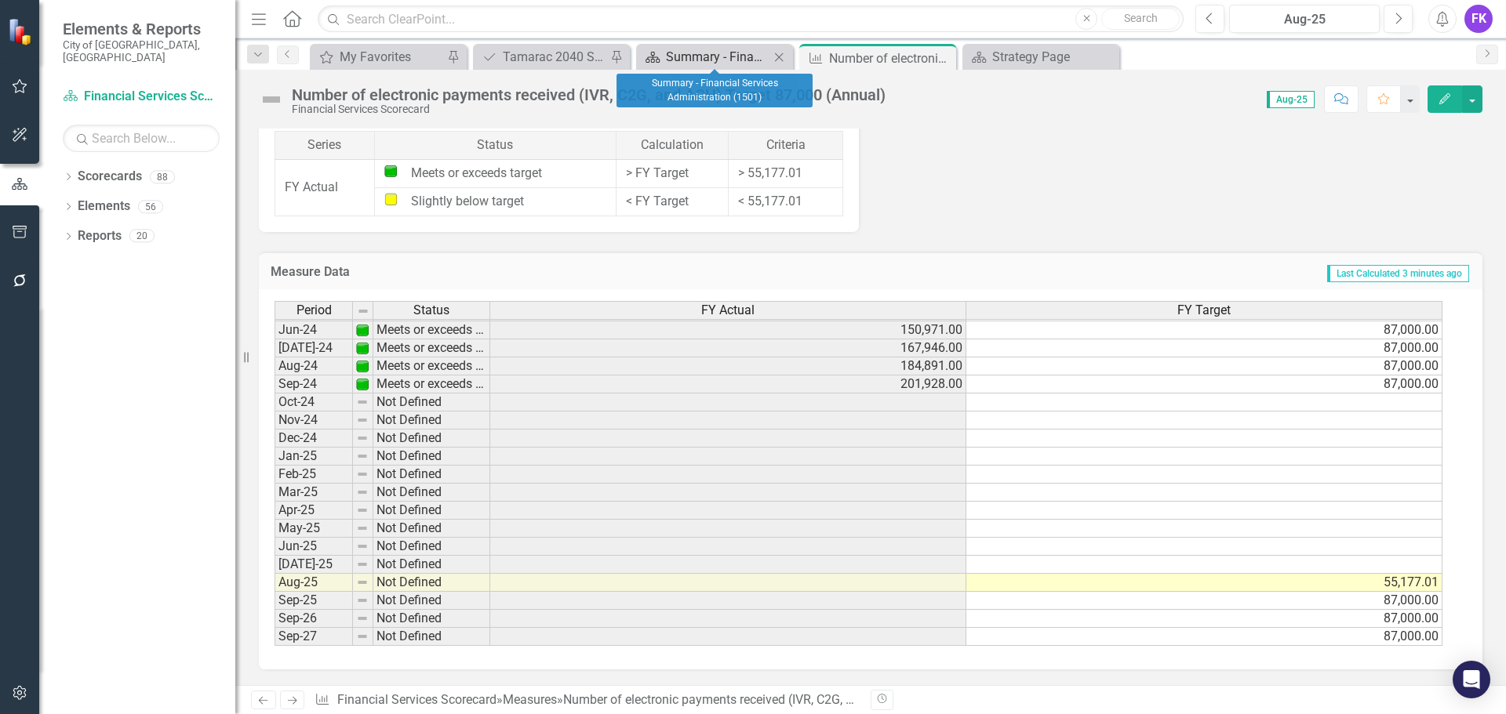
click at [718, 53] on div "Summary - Financial Services Administration (1501)" at bounding box center [718, 57] width 104 height 20
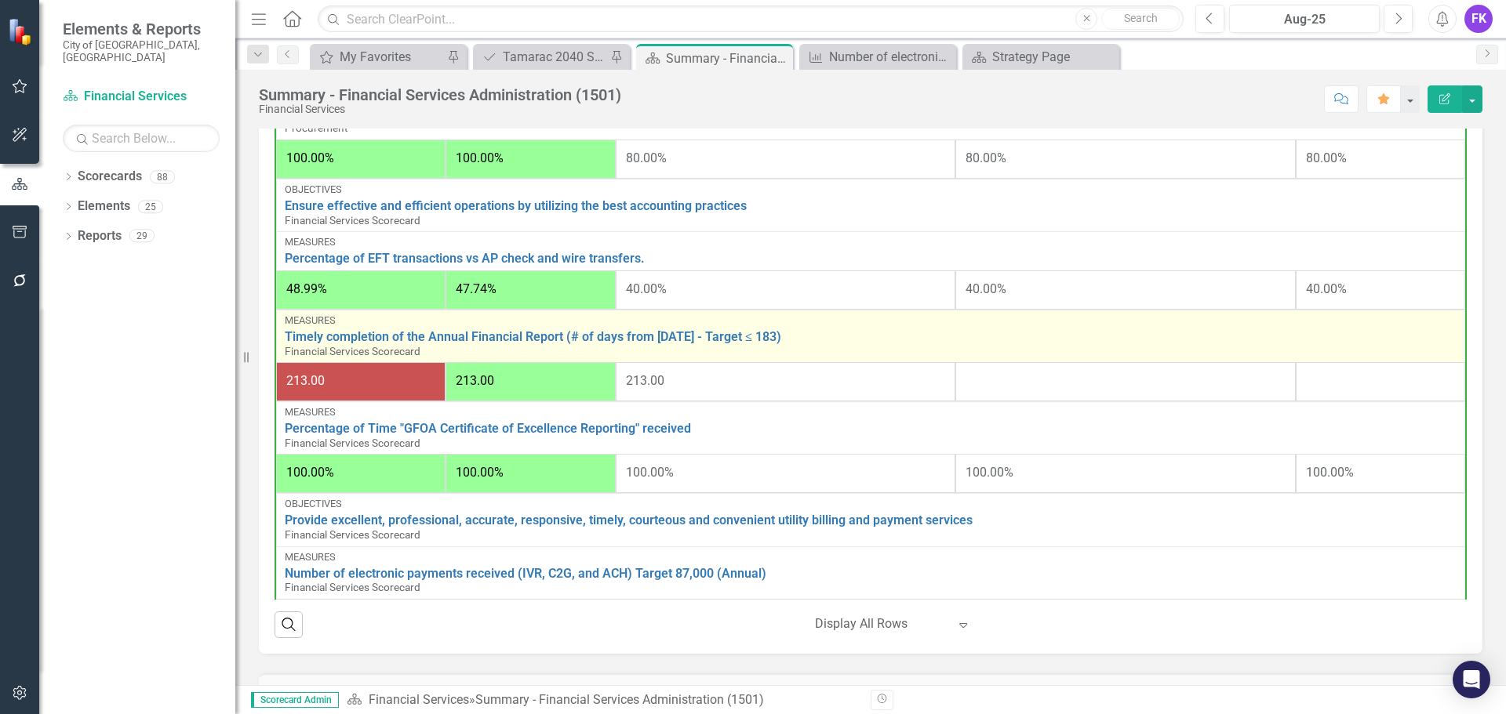
scroll to position [392, 0]
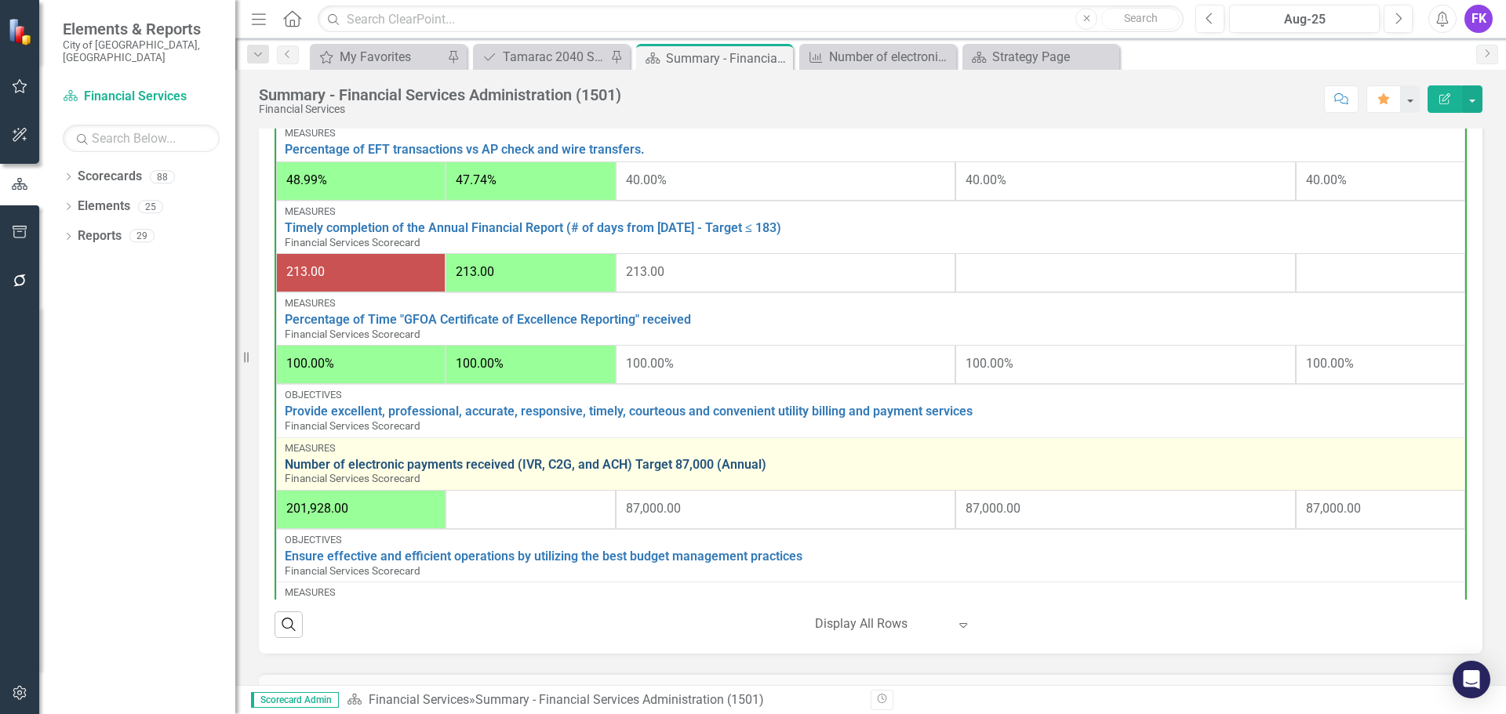
click at [507, 472] on link "Number of electronic payments received (IVR, C2G, and ACH) Target 87,000 (Annua…" at bounding box center [871, 465] width 1172 height 14
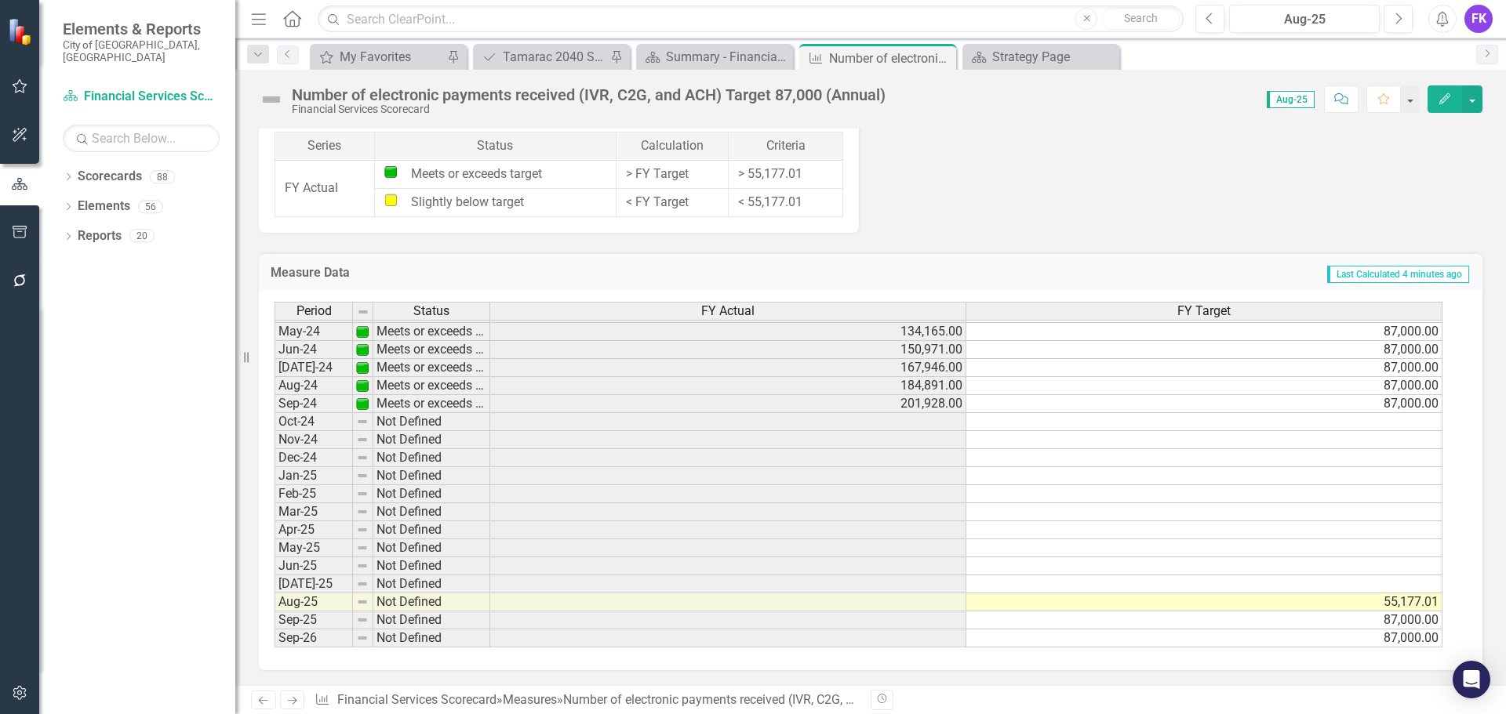
scroll to position [576, 0]
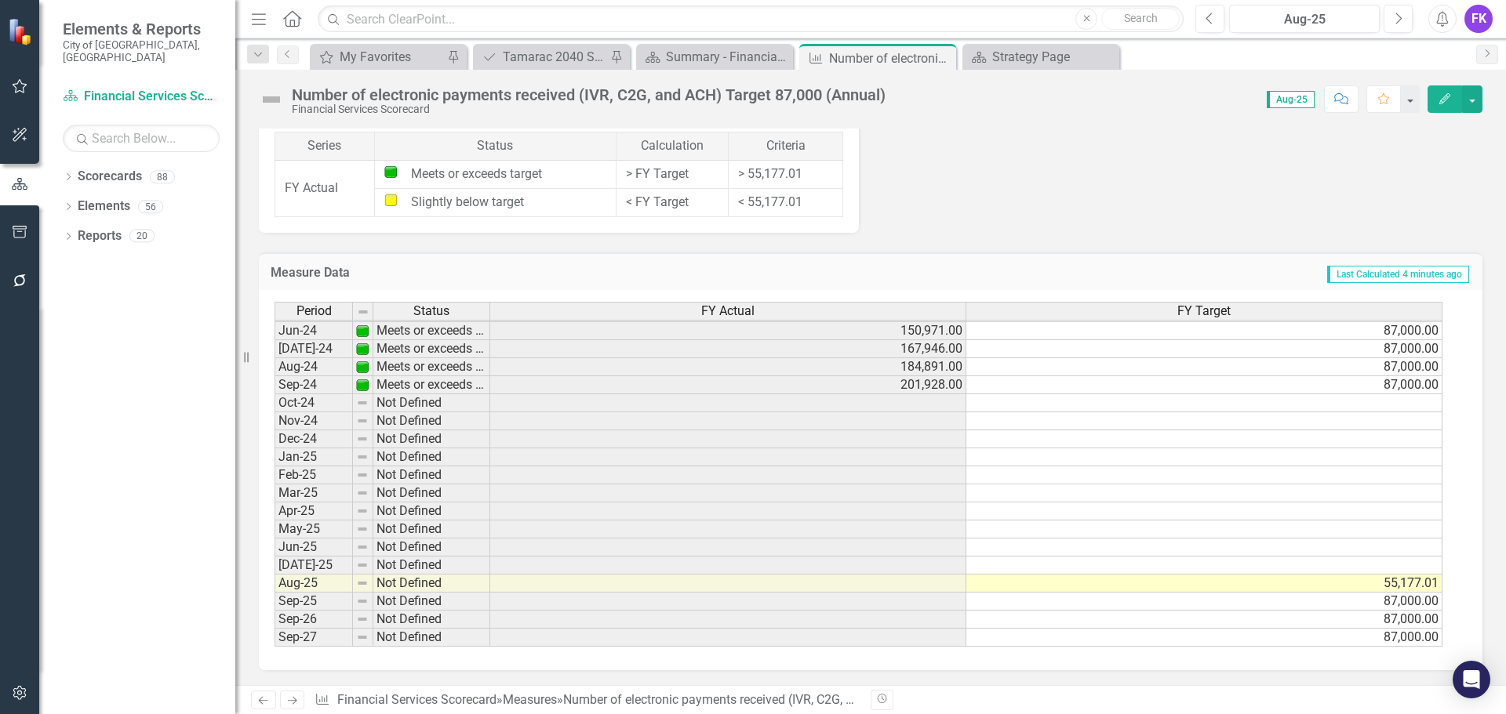
click at [1385, 590] on tbody "Mar-23 Not Defined 93,324.00 Apr-23 Not Defined 108,853.00 May-23 Not Defined 1…" at bounding box center [859, 349] width 1168 height 596
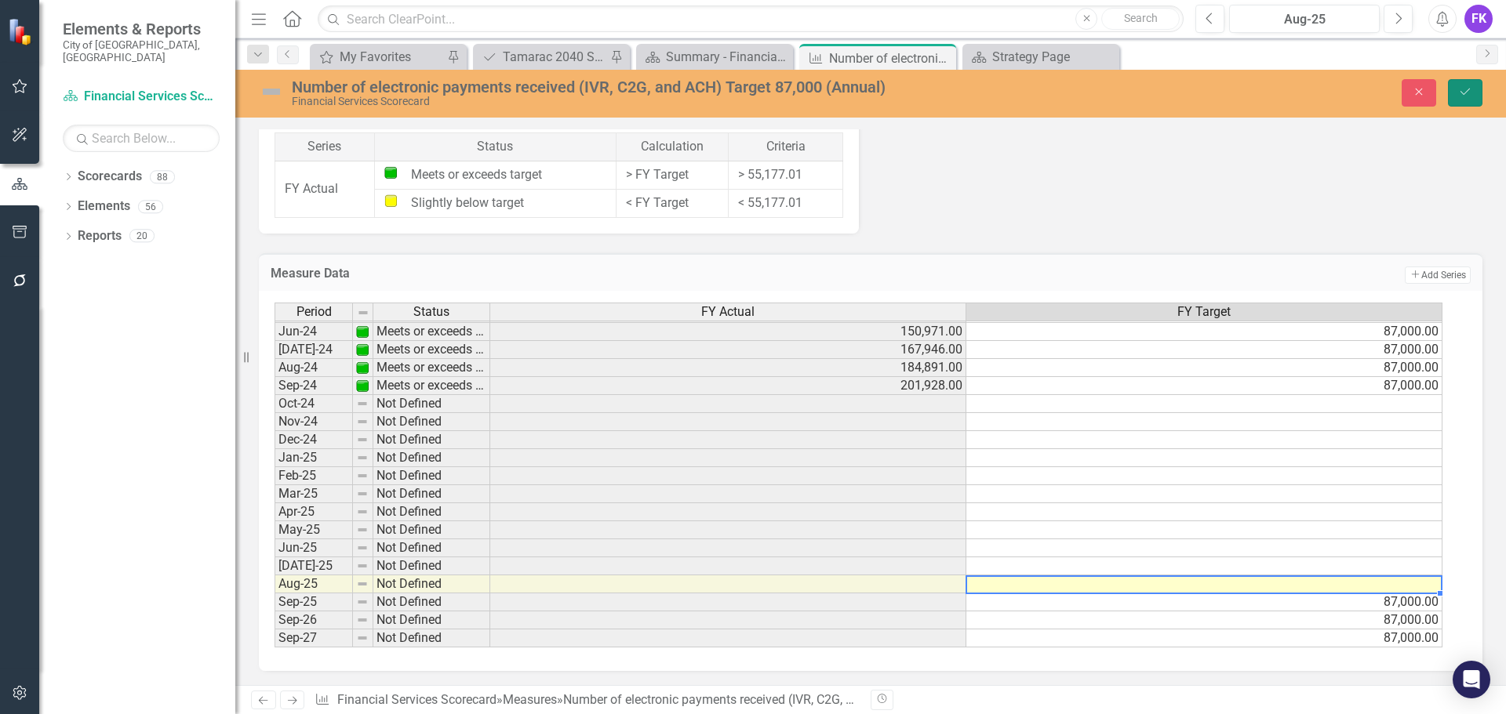
click at [1471, 90] on icon "Save" at bounding box center [1465, 91] width 14 height 11
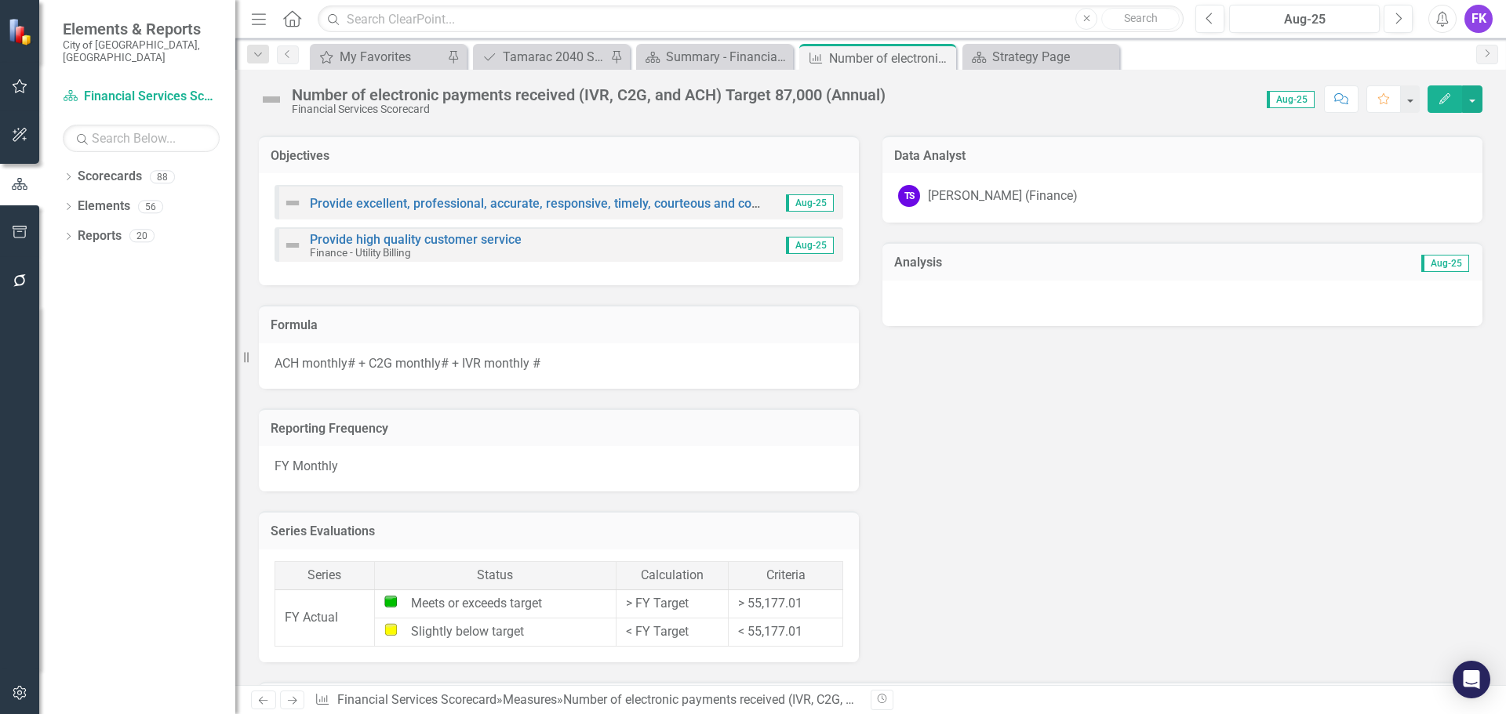
scroll to position [744, 0]
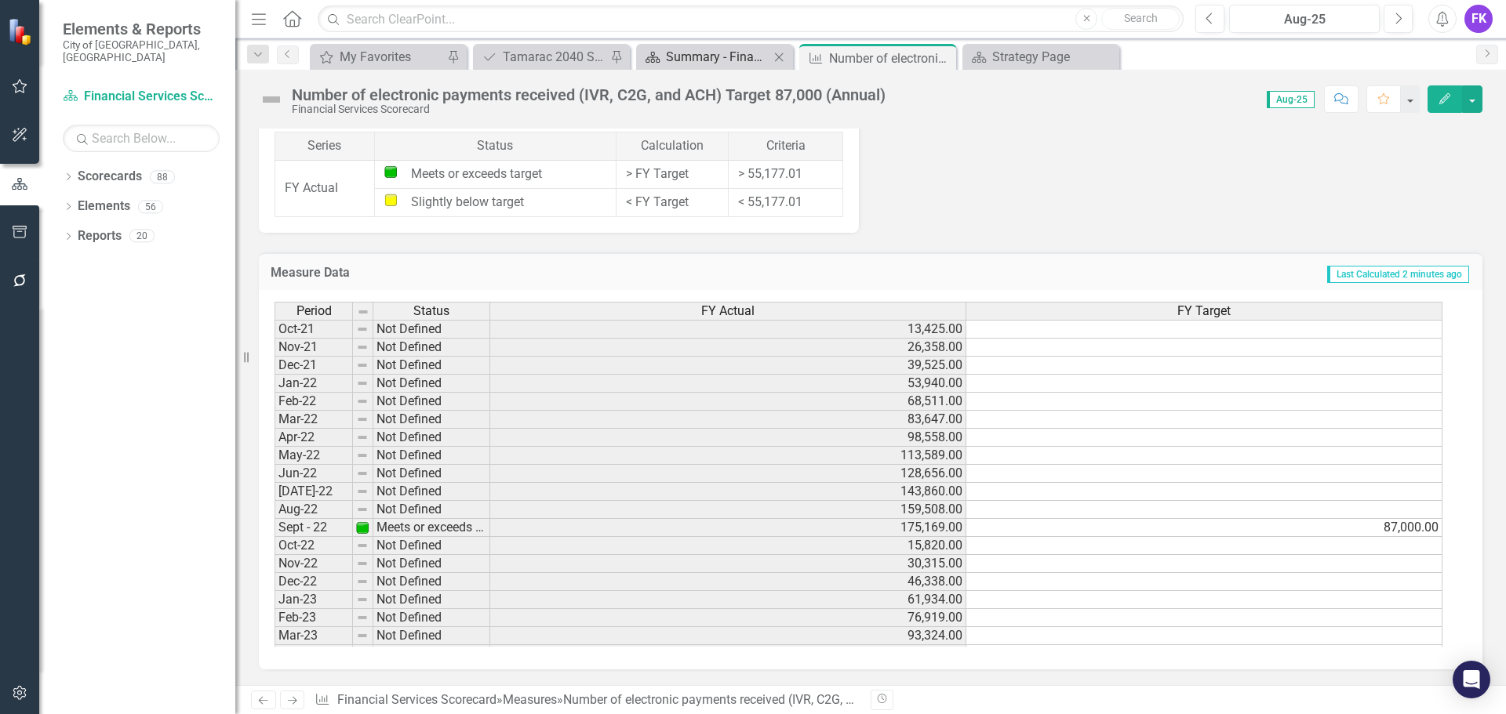
click at [704, 53] on div "Summary - Financial Services Administration (1501)" at bounding box center [718, 57] width 104 height 20
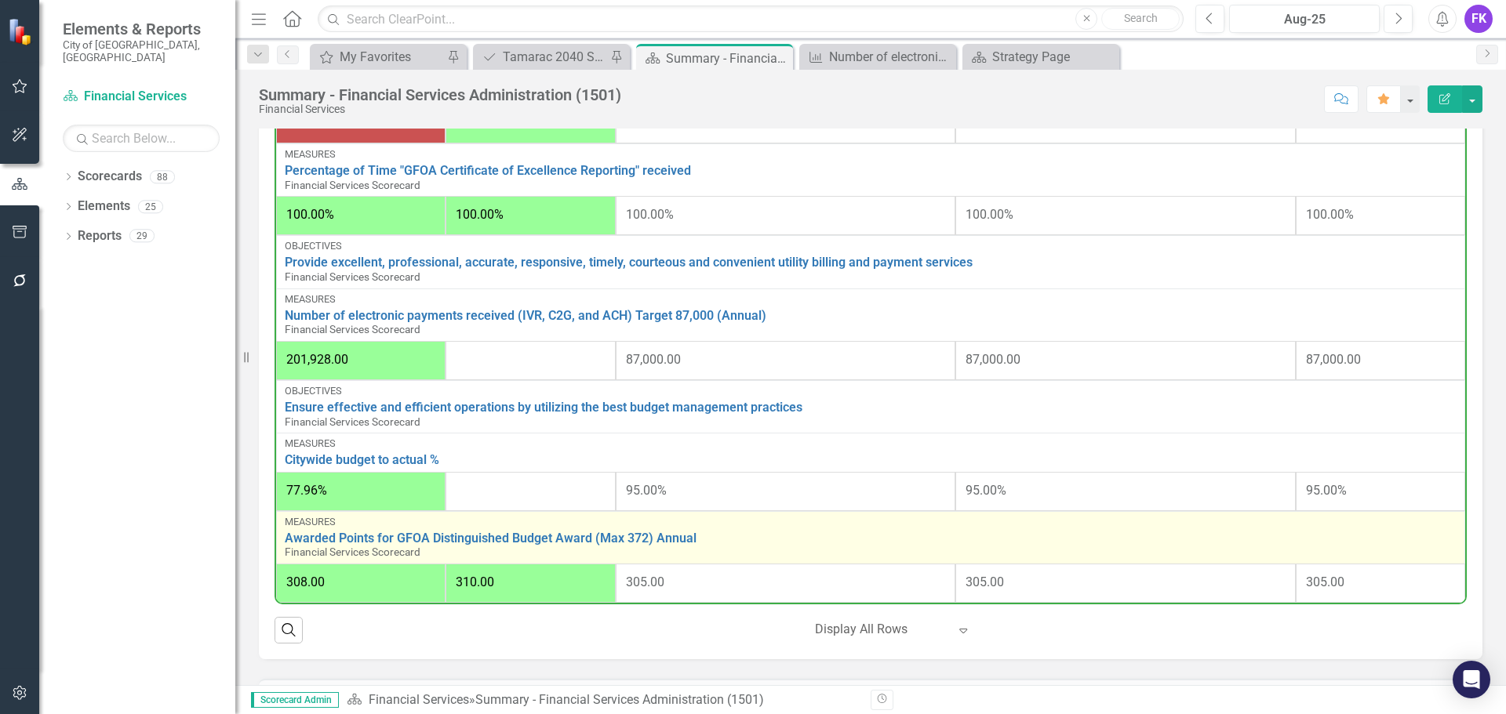
scroll to position [863, 0]
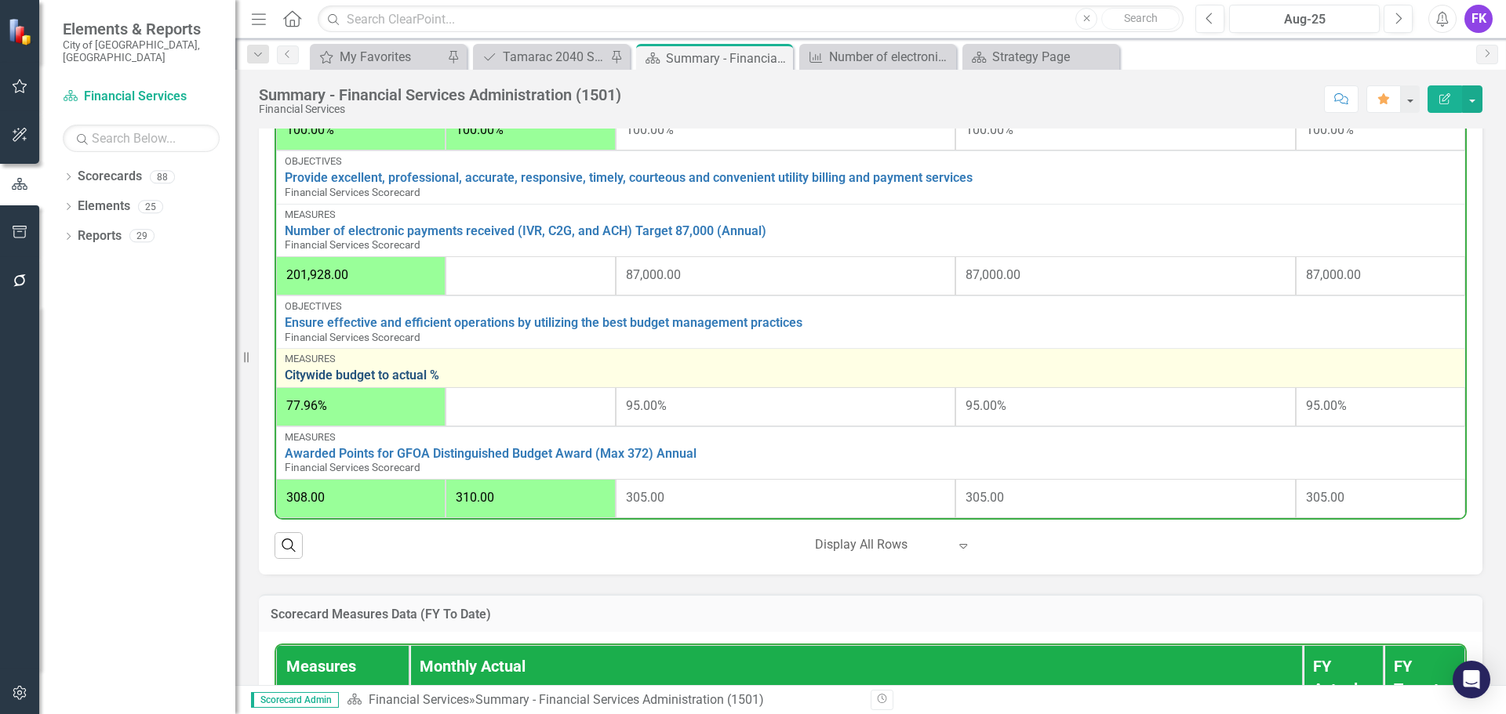
click at [422, 378] on link "Citywide budget to actual %" at bounding box center [871, 376] width 1172 height 14
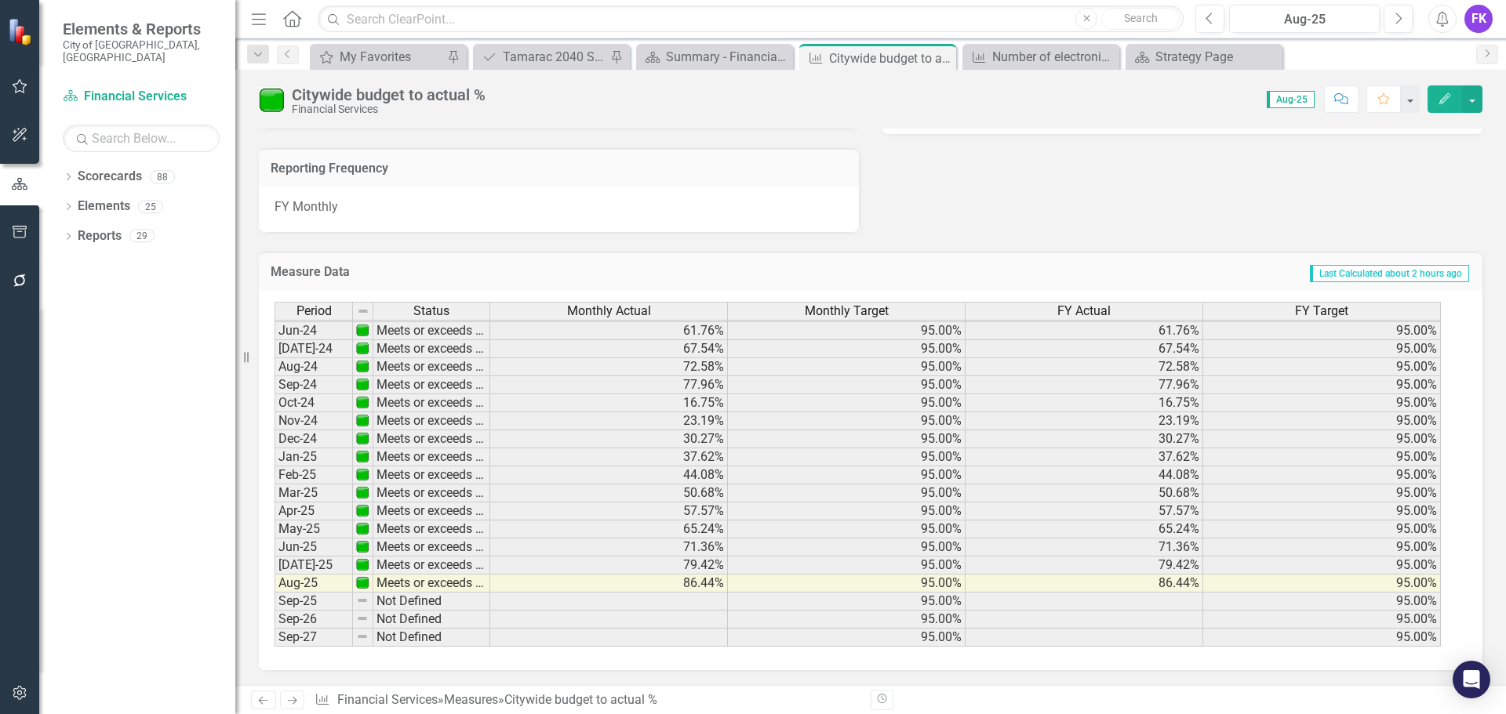
scroll to position [1140, 0]
click at [671, 52] on div "Summary - Financial Services Administration (1501)" at bounding box center [718, 57] width 104 height 20
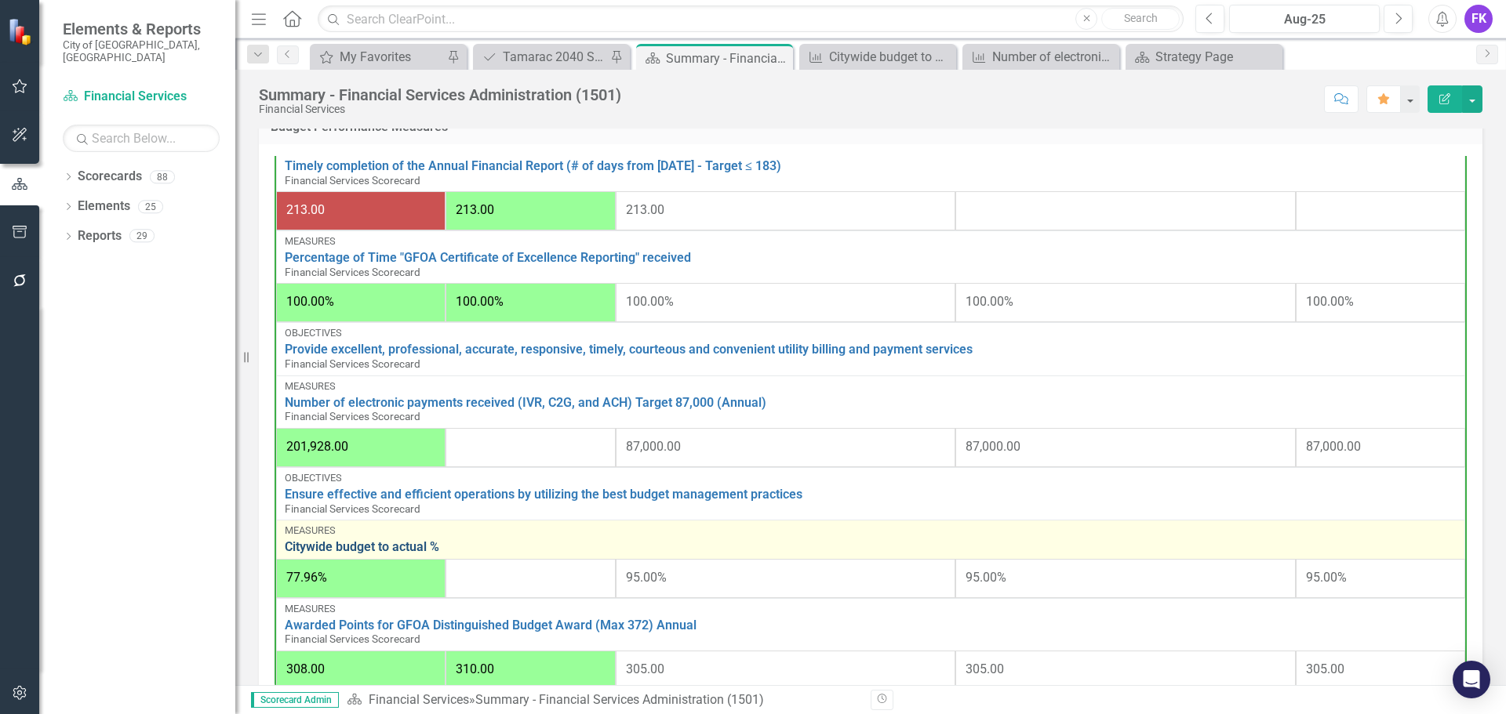
scroll to position [705, 0]
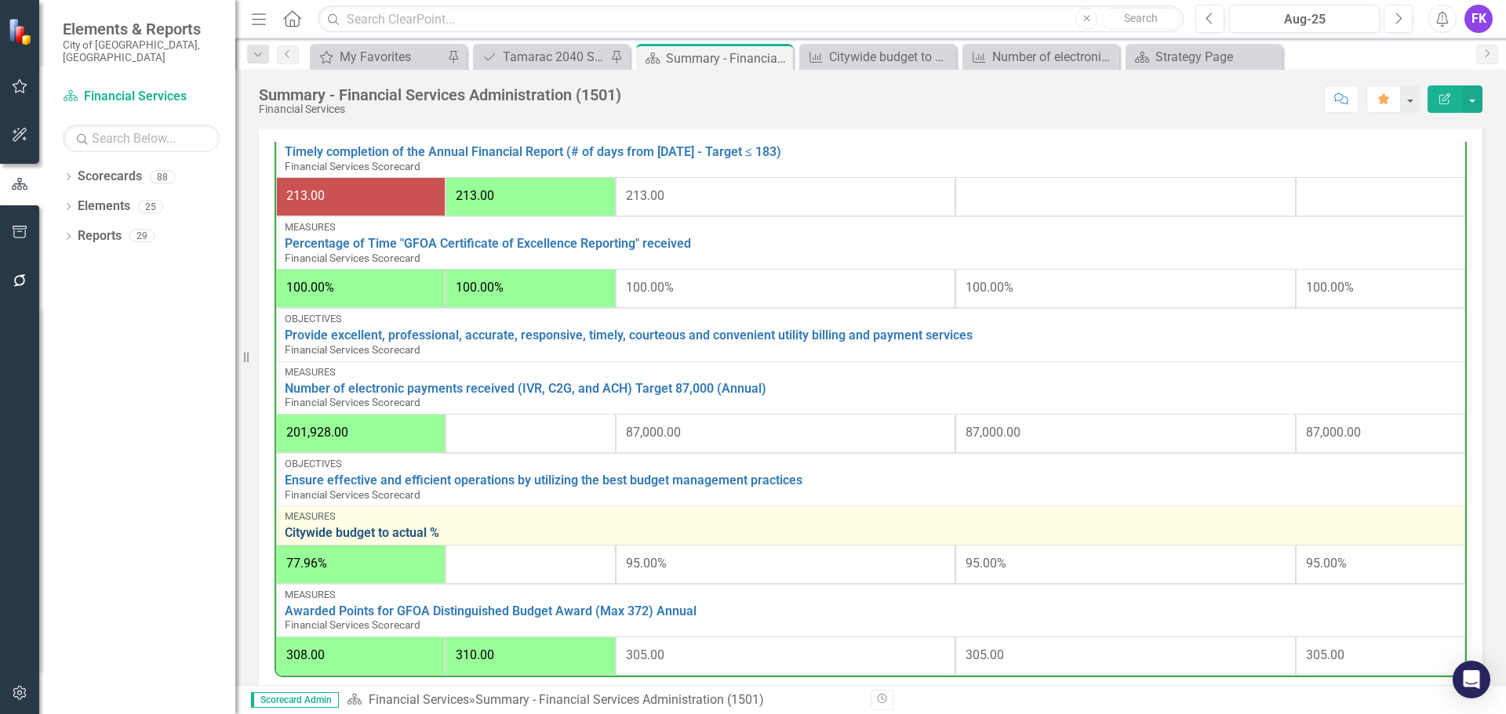
click at [398, 531] on link "Citywide budget to actual %" at bounding box center [871, 533] width 1172 height 14
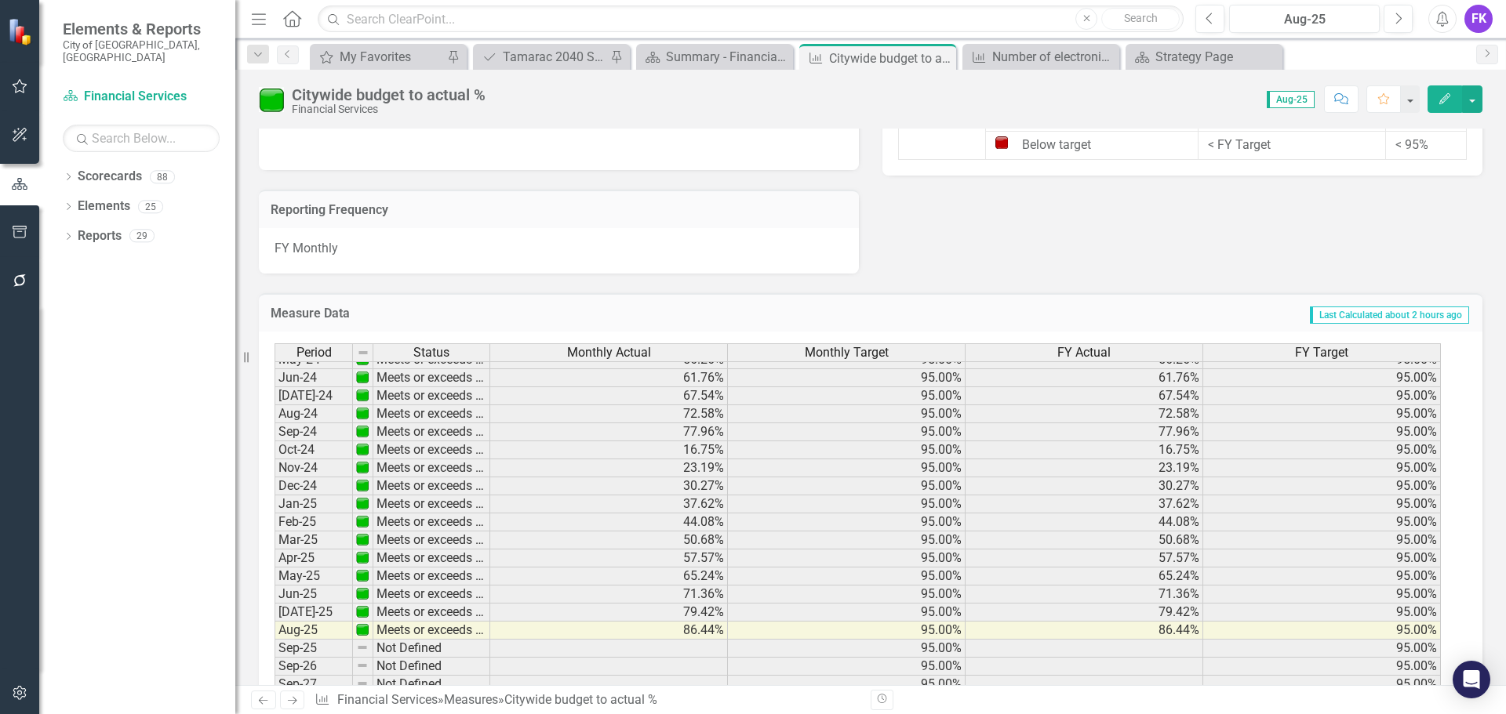
scroll to position [576, 0]
